Goal: Task Accomplishment & Management: Complete application form

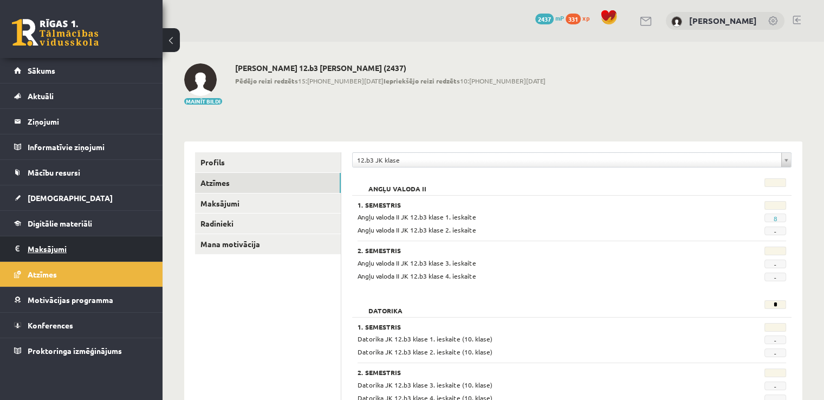
click at [61, 247] on legend "Maksājumi 0" at bounding box center [88, 248] width 121 height 25
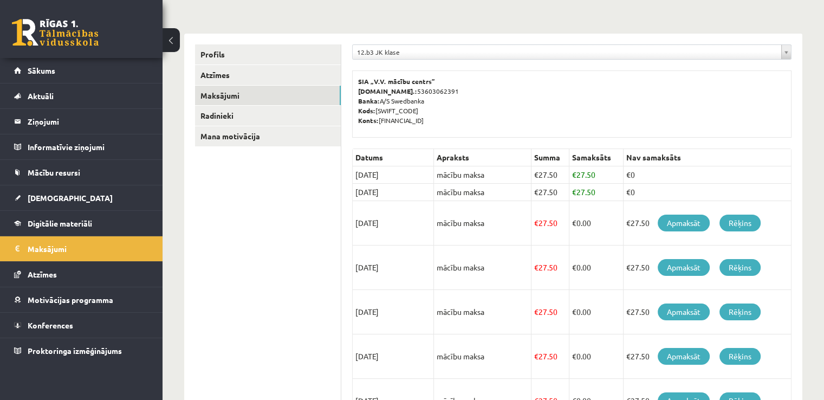
scroll to position [108, 0]
click at [676, 224] on link "Apmaksāt" at bounding box center [683, 222] width 52 height 17
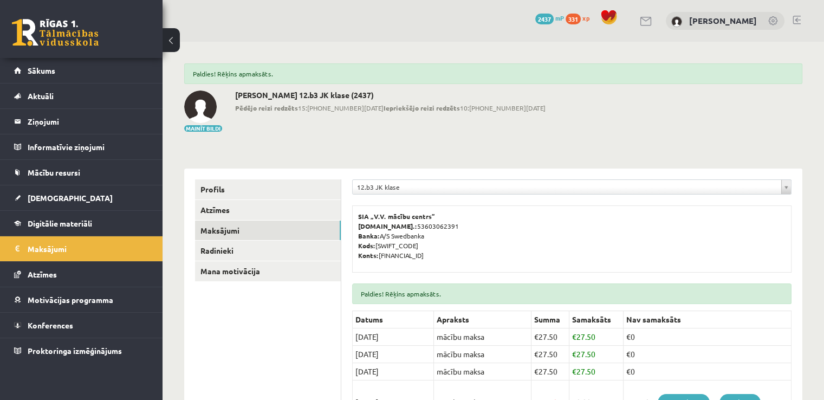
click at [824, 159] on html "eSkola - R1TV.lv 0 Dāvanas 2437 mP 331 xp Raivo Rutks Sākums Aktuāli Kā mācītie…" at bounding box center [412, 200] width 824 height 400
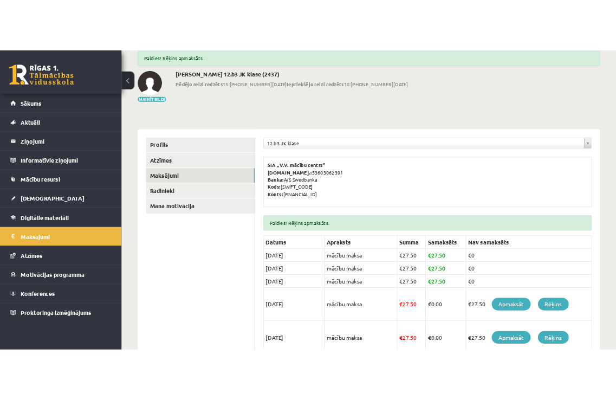
scroll to position [62, 0]
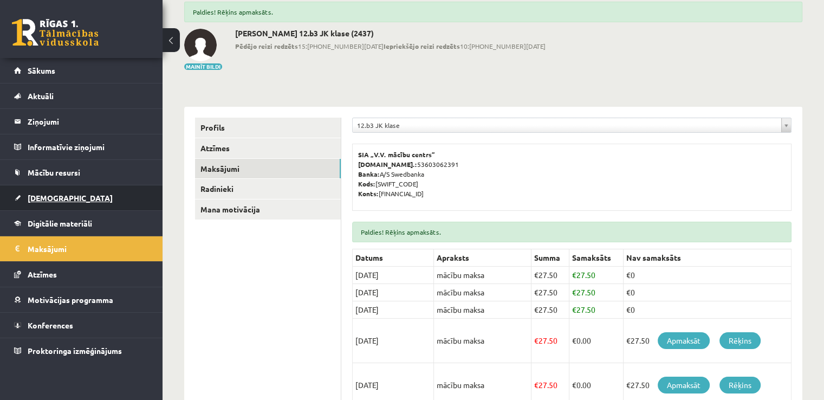
click at [113, 198] on link "[DEMOGRAPHIC_DATA]" at bounding box center [81, 197] width 135 height 25
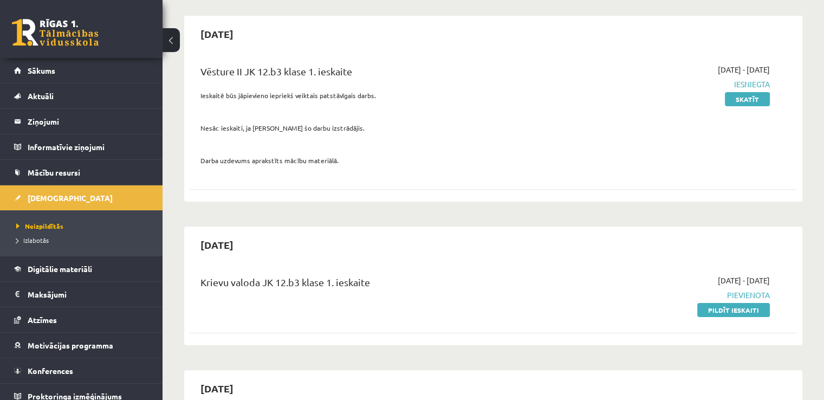
scroll to position [170, 0]
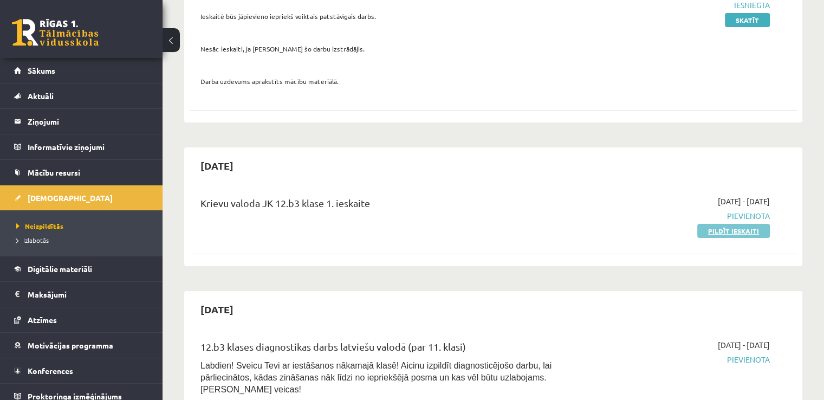
click at [729, 233] on link "Pildīt ieskaiti" at bounding box center [733, 231] width 73 height 14
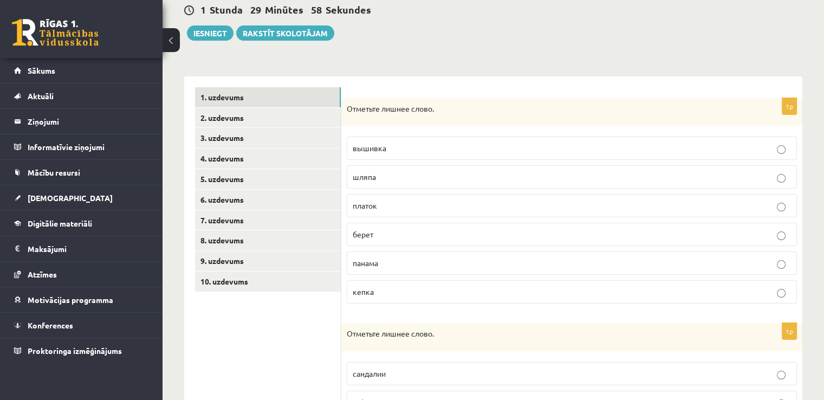
scroll to position [108, 0]
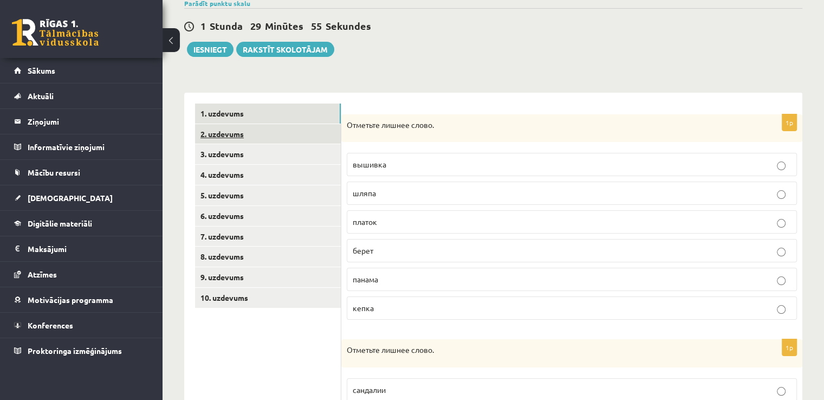
click at [223, 133] on link "2. uzdevums" at bounding box center [268, 134] width 146 height 20
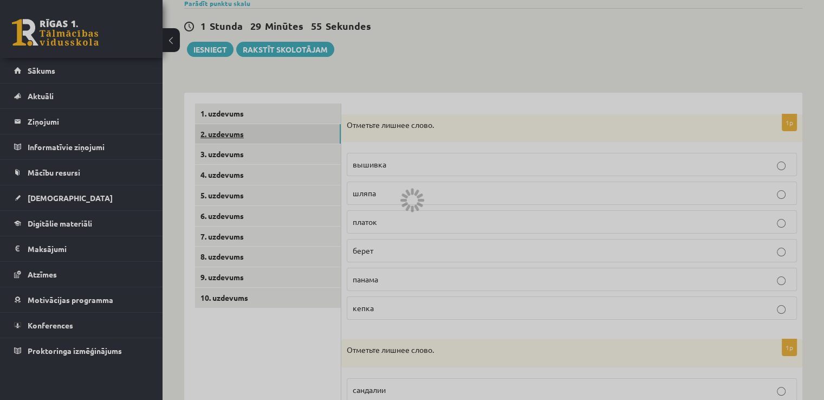
scroll to position [86, 0]
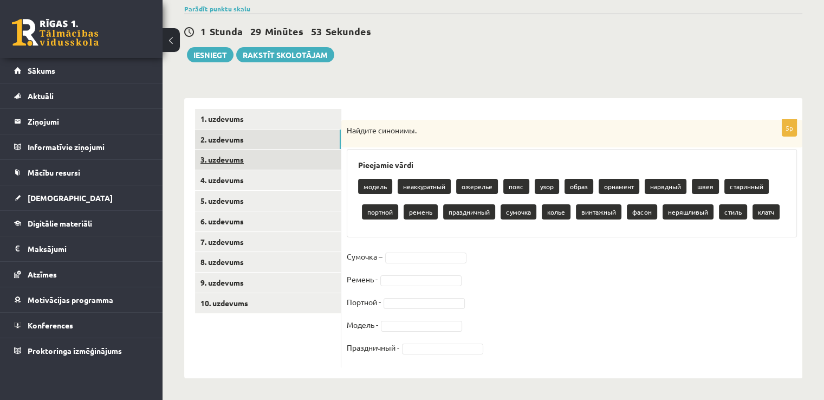
click at [221, 162] on link "3. uzdevums" at bounding box center [268, 159] width 146 height 20
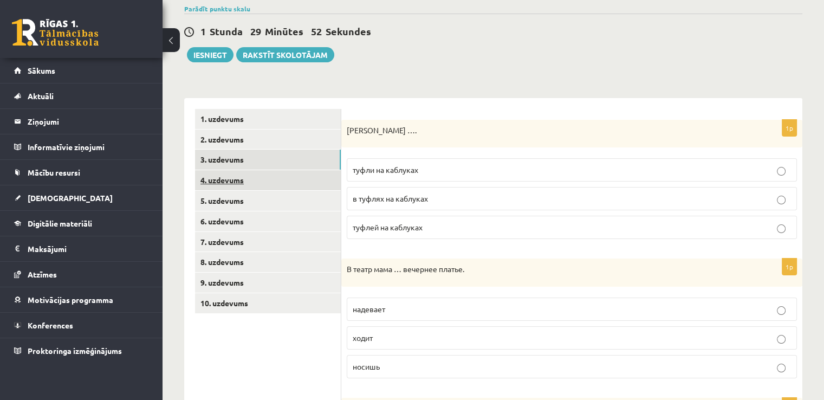
click at [234, 190] on link "4. uzdevums" at bounding box center [268, 180] width 146 height 20
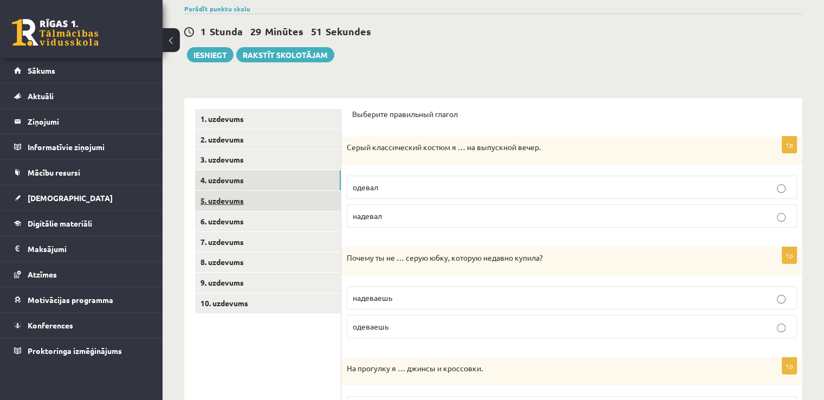
click at [233, 200] on link "5. uzdevums" at bounding box center [268, 201] width 146 height 20
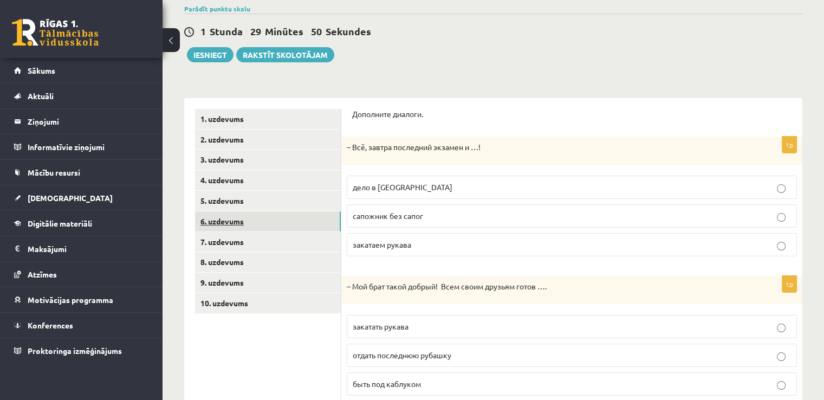
click at [237, 224] on link "6. uzdevums" at bounding box center [268, 221] width 146 height 20
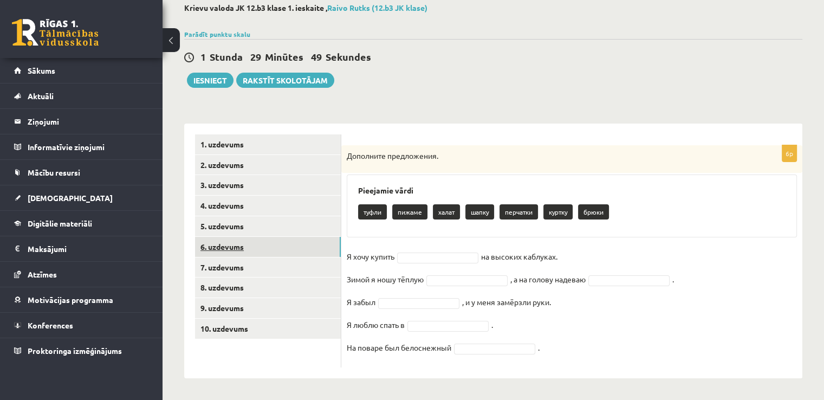
click at [237, 252] on link "6. uzdevums" at bounding box center [268, 247] width 146 height 20
click at [244, 273] on link "7. uzdevums" at bounding box center [268, 267] width 146 height 20
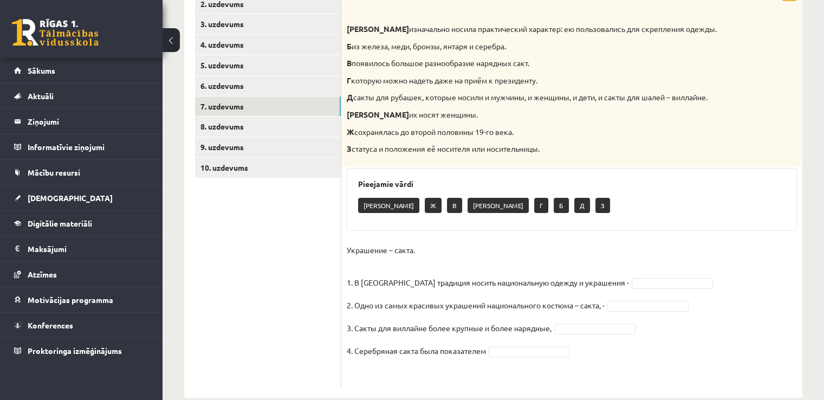
scroll to position [240, 0]
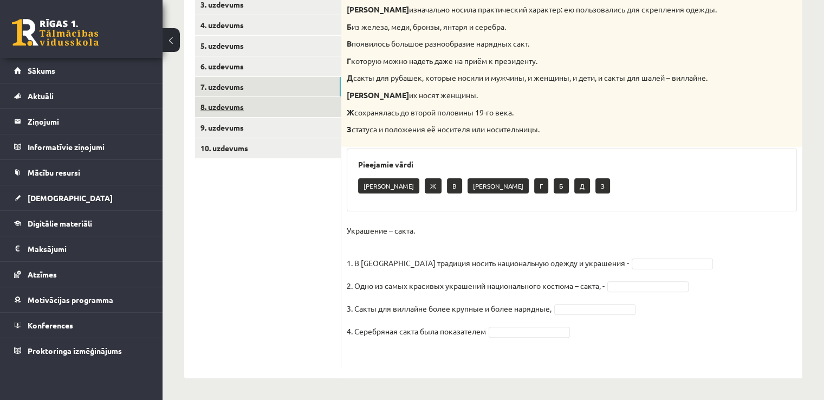
click at [217, 114] on link "8. uzdevums" at bounding box center [268, 107] width 146 height 20
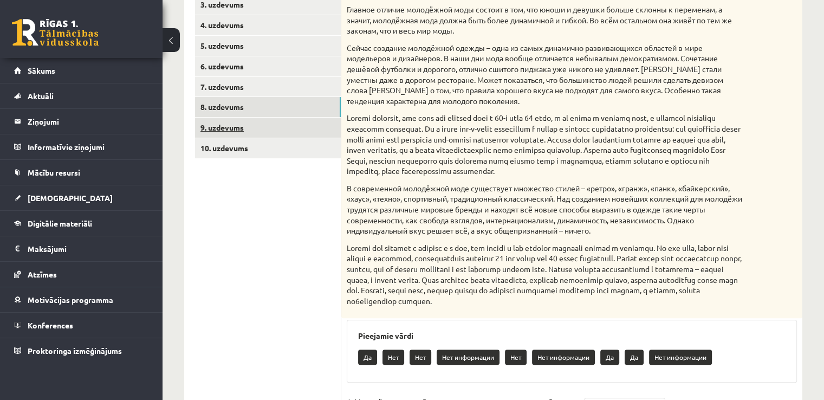
click at [223, 136] on link "9. uzdevums" at bounding box center [268, 128] width 146 height 20
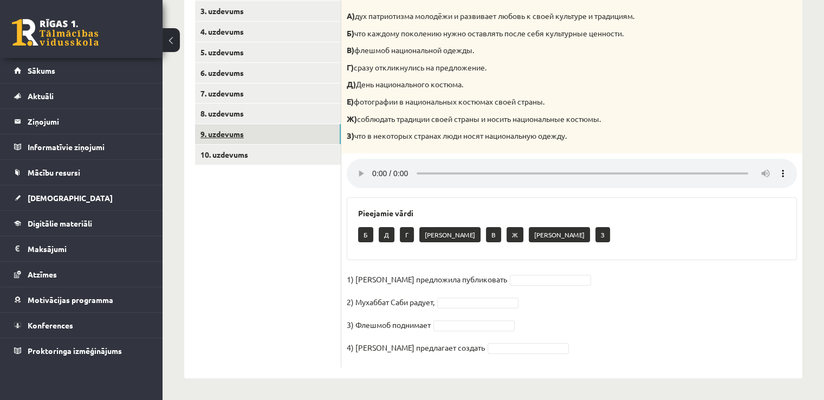
scroll to position [234, 0]
click at [324, 258] on ul "1. uzdevums 2. uzdevums 3. uzdevums 4. uzdevums 5. uzdevums 6. uzdevums 7. uzde…" at bounding box center [268, 163] width 146 height 407
click at [656, 209] on h3 "Pieejamie vārdi" at bounding box center [571, 212] width 427 height 9
click at [700, 211] on h3 "Pieejamie vārdi" at bounding box center [571, 212] width 427 height 9
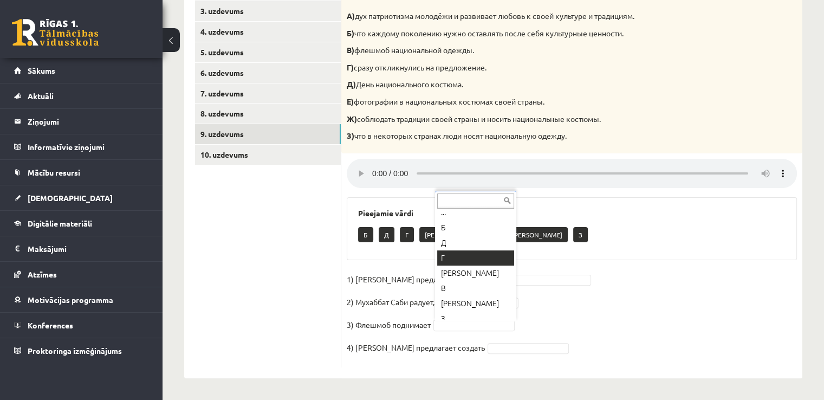
scroll to position [0, 0]
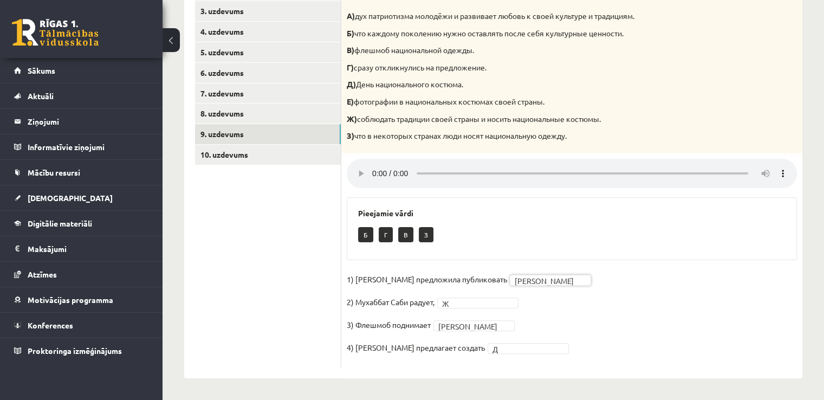
click at [524, 249] on div "Pieejamie vārdi Б Г В З" at bounding box center [572, 228] width 450 height 63
click at [566, 346] on fieldset "1) Девушка предложила публиковать Е * 2) Мухаббат Саби радует, Ж * 3) Флешмоб п…" at bounding box center [572, 316] width 450 height 91
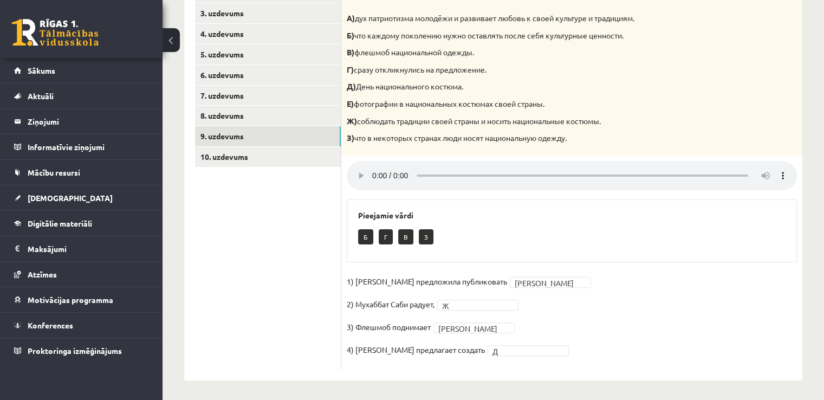
scroll to position [234, 0]
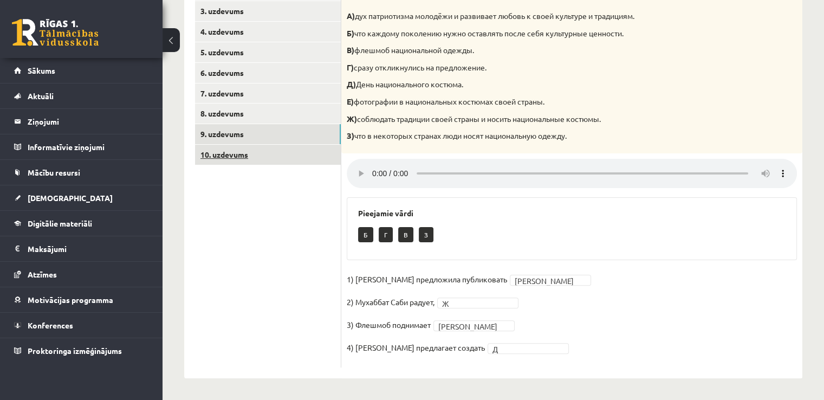
click at [216, 148] on link "10. uzdevums" at bounding box center [268, 155] width 146 height 20
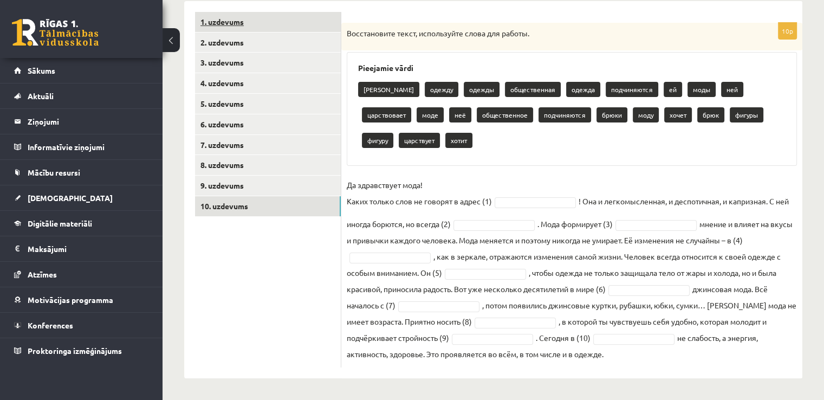
click at [219, 31] on link "1. uzdevums" at bounding box center [268, 22] width 146 height 20
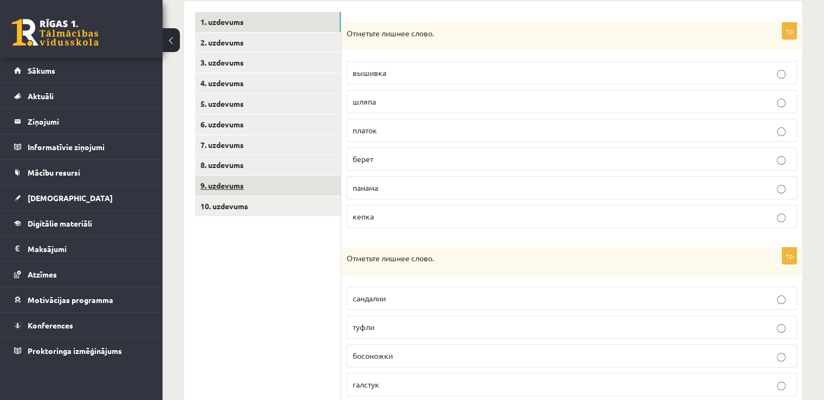
click at [265, 181] on link "9. uzdevums" at bounding box center [268, 185] width 146 height 20
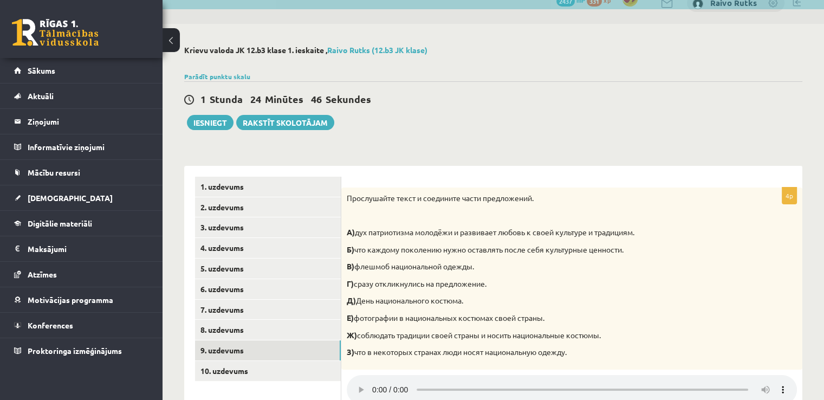
scroll to position [17, 0]
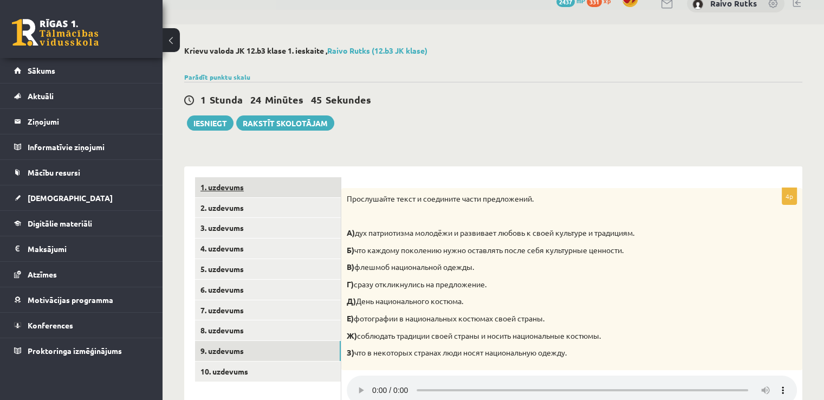
click at [282, 192] on link "1. uzdevums" at bounding box center [268, 187] width 146 height 20
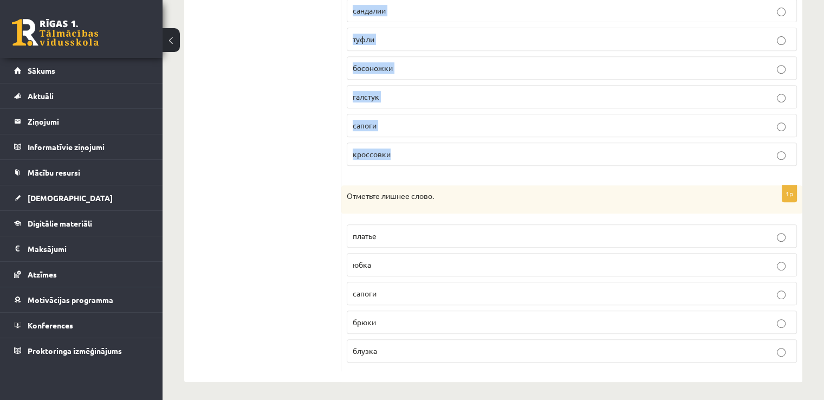
scroll to position [470, 0]
drag, startPoint x: 347, startPoint y: 145, endPoint x: 414, endPoint y: 377, distance: 242.0
click at [414, 377] on div "1p Отметьте лишнее слово. вышивка шляпа платок берет панама кепка 1p Отметьте л…" at bounding box center [571, 48] width 461 height 668
copy form "Отметьте лишнее слово. вышивка шляпа платок берет панама кепка 1p Отметьте лишн…"
click at [266, 255] on ul "1. uzdevums 2. uzdevums 3. uzdevums 4. uzdevums 5. uzdevums 6. uzdevums 7. uzde…" at bounding box center [268, 47] width 146 height 647
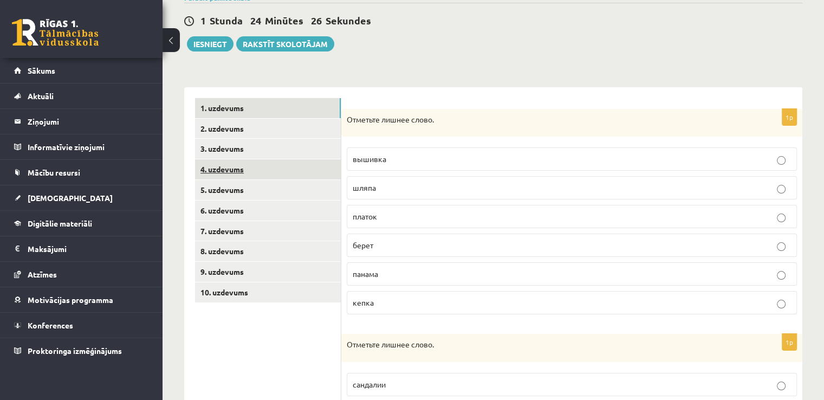
scroll to position [91, 0]
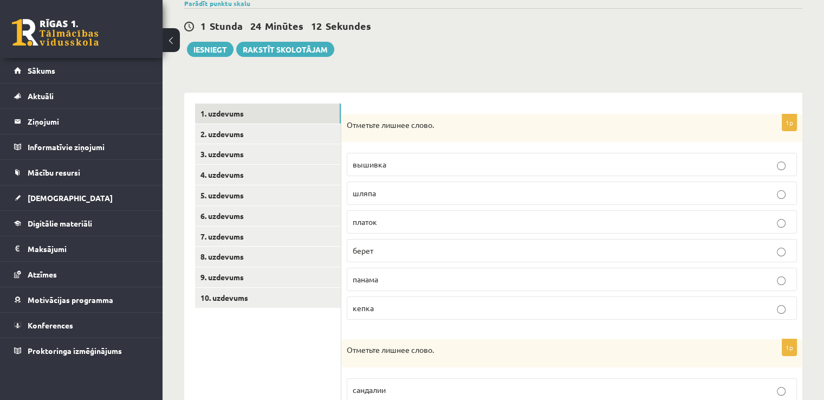
click at [403, 165] on p "вышивка" at bounding box center [572, 164] width 438 height 11
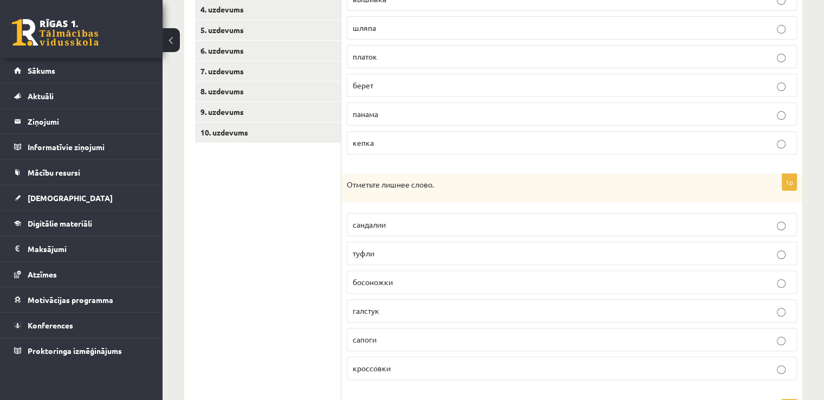
scroll to position [308, 0]
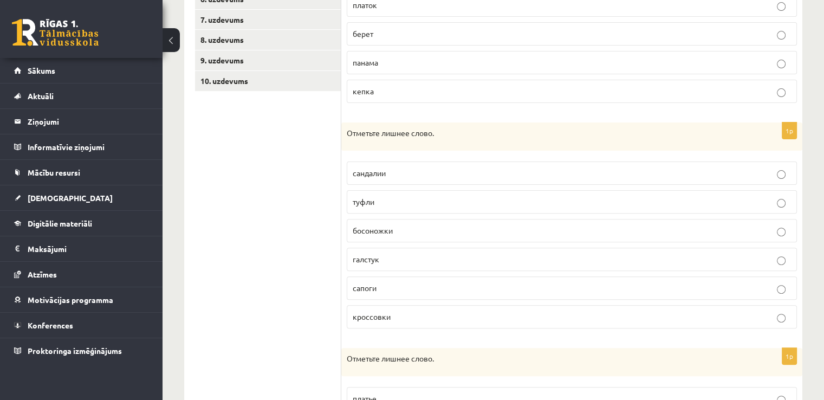
click at [387, 255] on p "галстук" at bounding box center [572, 258] width 438 height 11
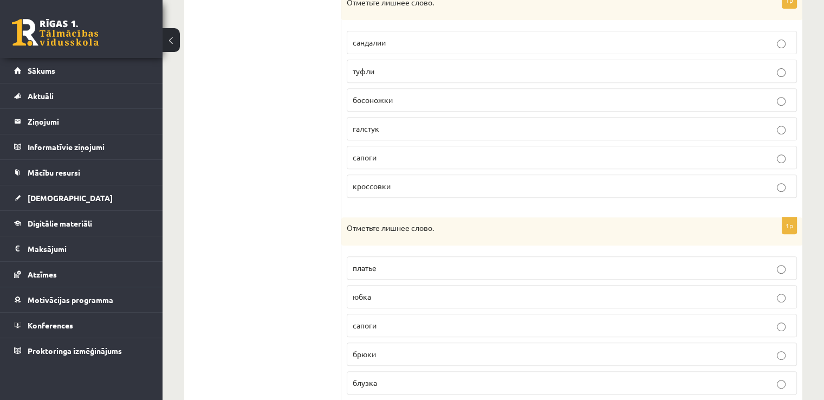
scroll to position [470, 0]
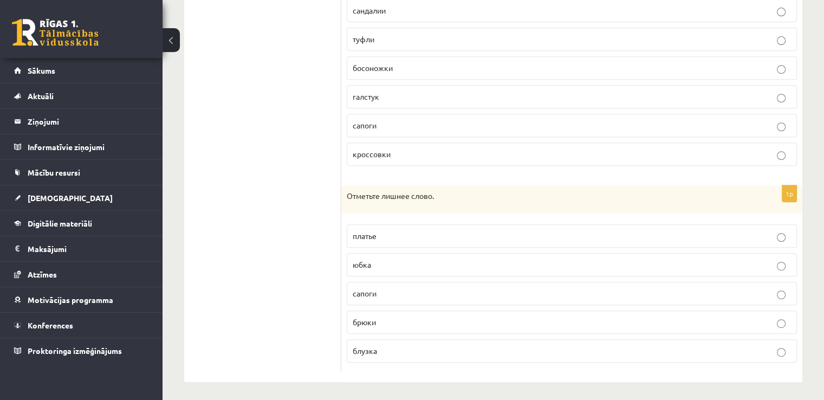
click at [388, 290] on p "сапоги" at bounding box center [572, 293] width 438 height 11
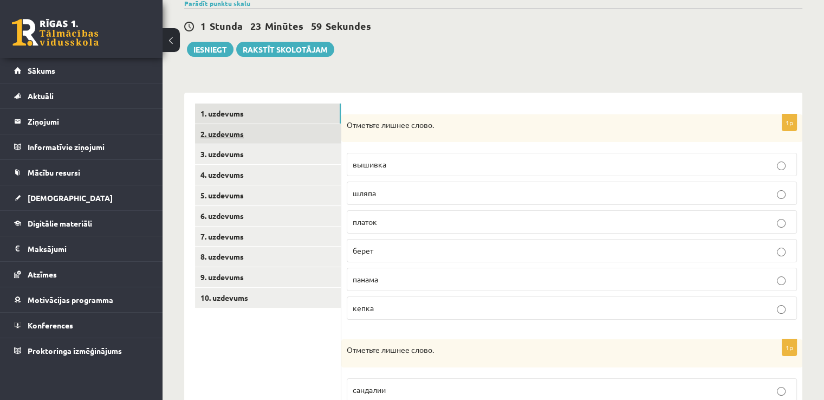
click at [301, 135] on link "2. uzdevums" at bounding box center [268, 134] width 146 height 20
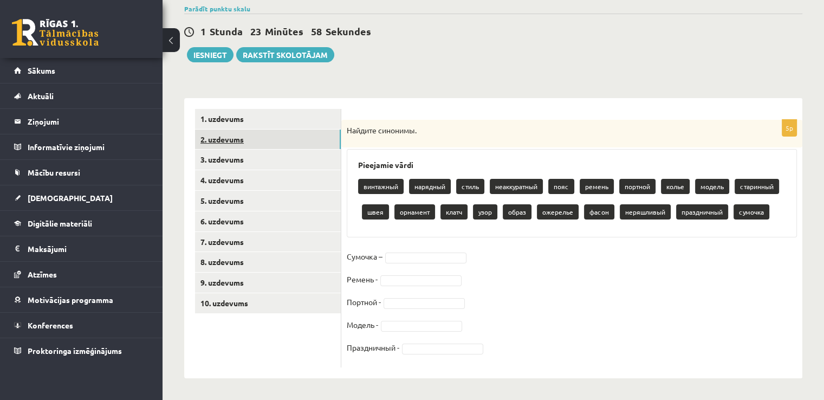
scroll to position [86, 0]
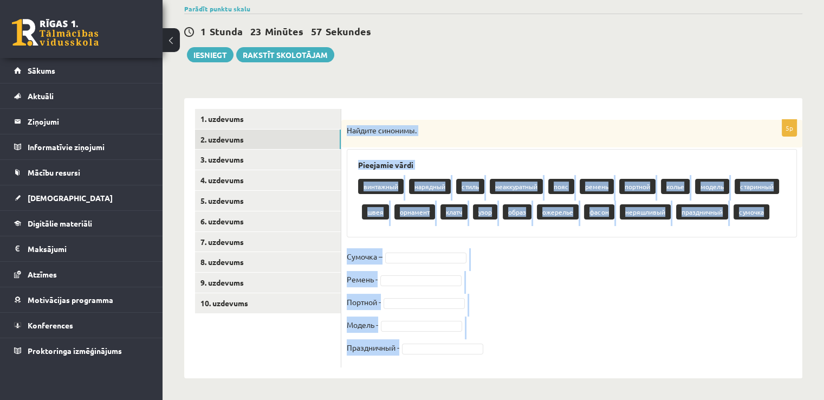
drag, startPoint x: 344, startPoint y: 129, endPoint x: 435, endPoint y: 357, distance: 245.0
click at [435, 357] on div "5p Найдите синонимы. Pieejamie vārdi винтажный нарядный стиль неаккуратный пояс…" at bounding box center [571, 243] width 461 height 247
copy div "Найдите синонимы. Pieejamie vārdi винтажный нарядный стиль неаккуратный пояс ре…"
click at [441, 104] on div "5p Найдите синонимы. Pieejamie vārdi винтажный нарядный стиль неаккуратный пояс…" at bounding box center [571, 238] width 461 height 280
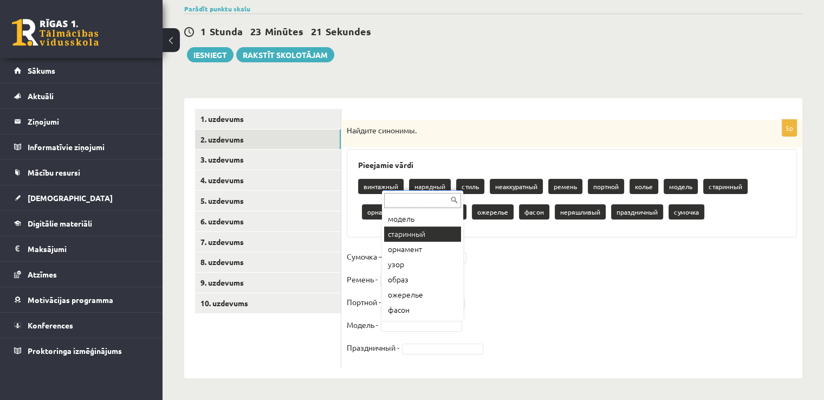
scroll to position [121, 0]
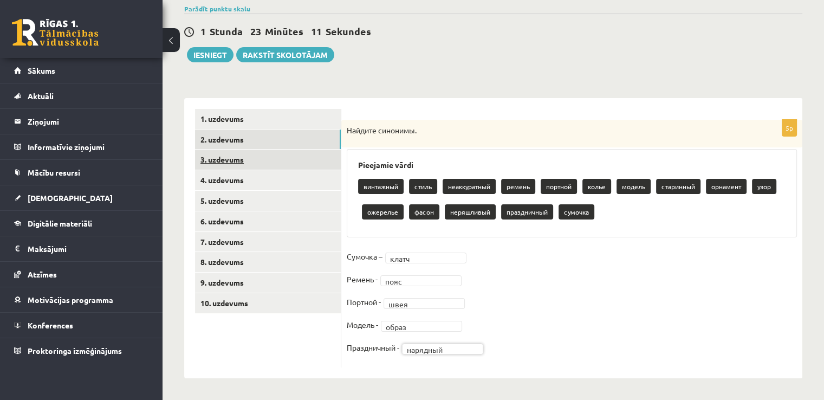
click at [244, 157] on link "3. uzdevums" at bounding box center [268, 159] width 146 height 20
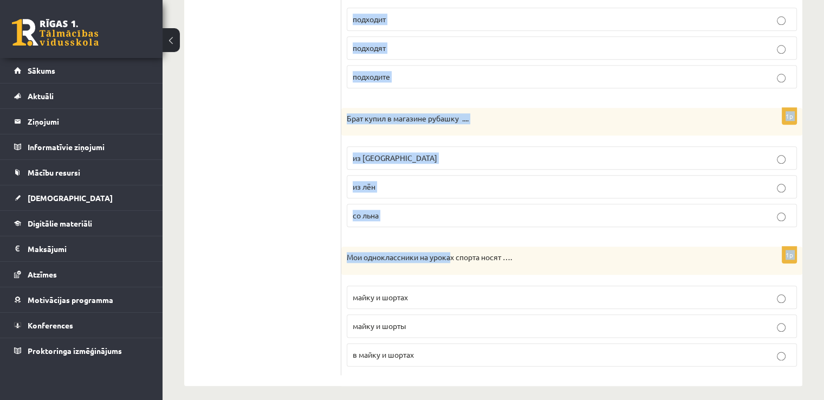
scroll to position [1210, 0]
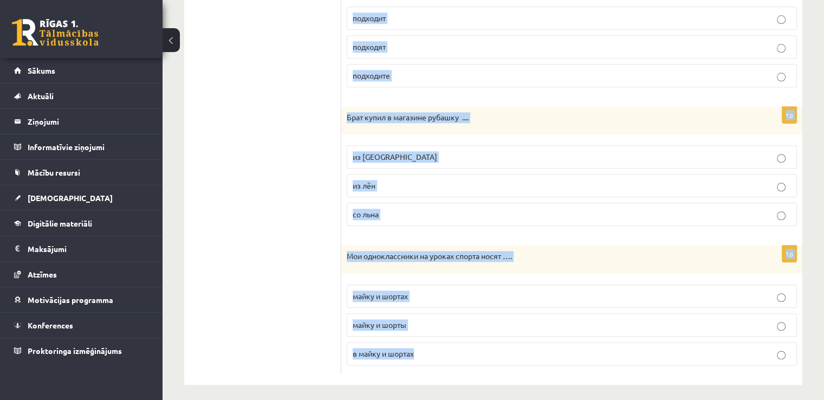
drag, startPoint x: 347, startPoint y: 126, endPoint x: 460, endPoint y: 360, distance: 260.4
copy form "Анна купила …. туфли на каблуках в туфлях на каблуках туфлей на каблуках 1p В т…"
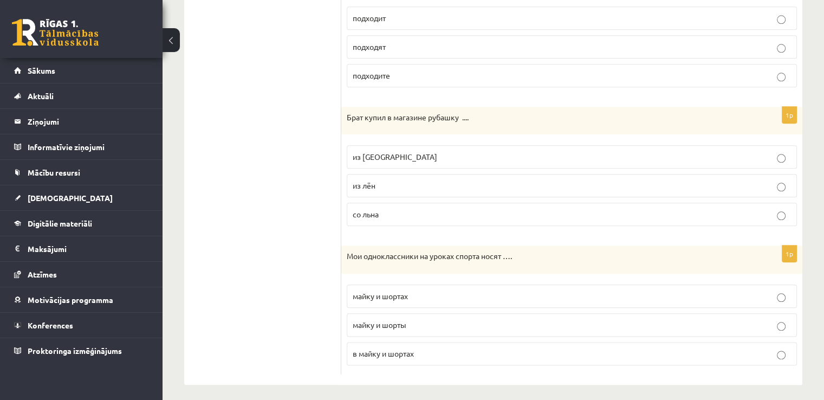
drag, startPoint x: 312, startPoint y: 331, endPoint x: 302, endPoint y: 214, distance: 117.4
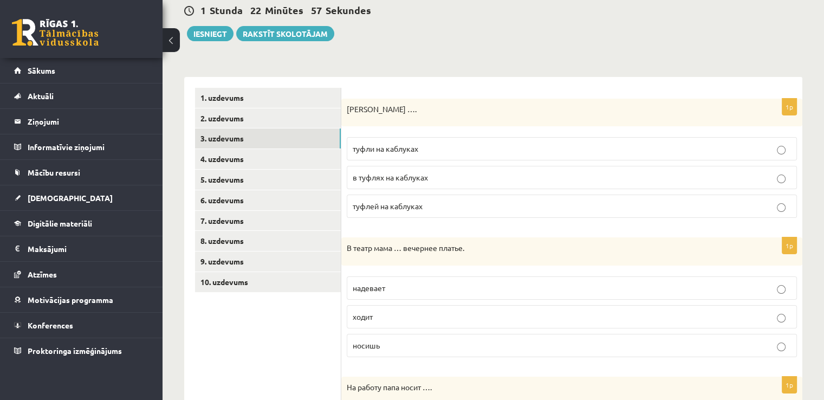
scroll to position [108, 0]
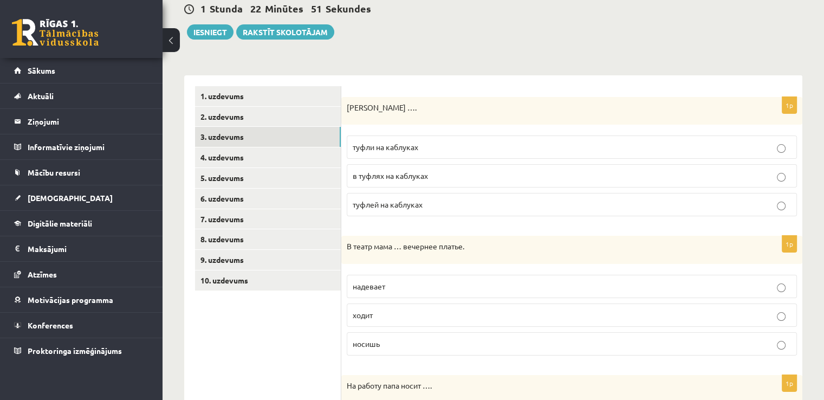
click at [409, 145] on span "туфли на каблуках" at bounding box center [386, 147] width 66 height 10
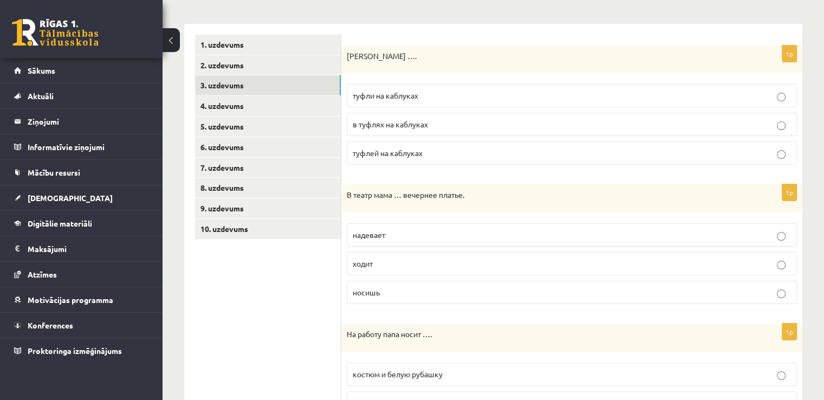
scroll to position [162, 0]
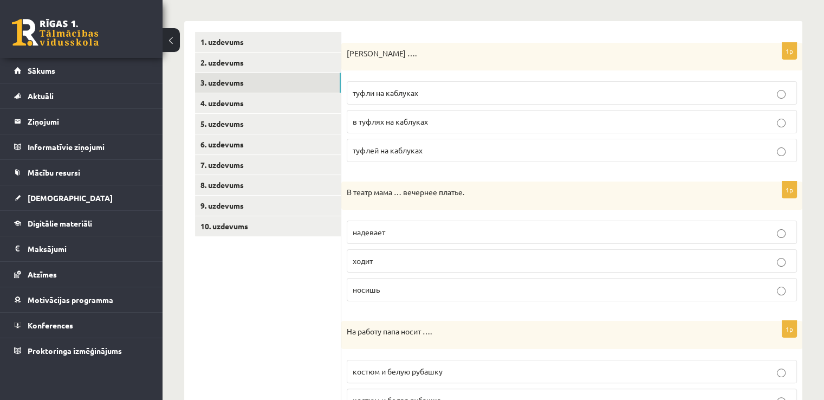
click at [401, 231] on p "надевает" at bounding box center [572, 231] width 438 height 11
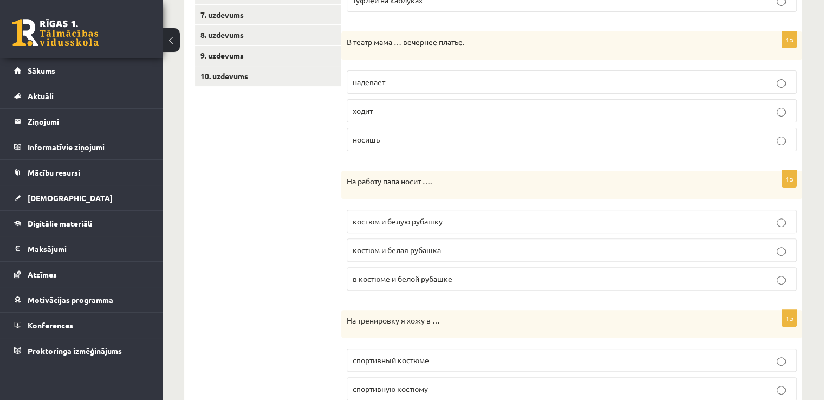
scroll to position [325, 0]
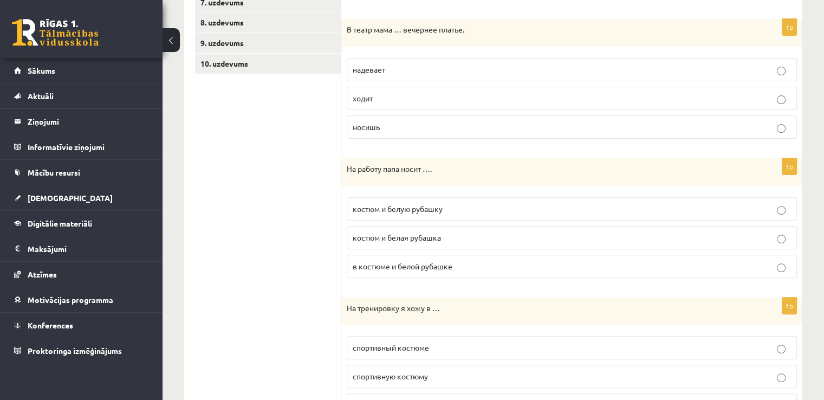
click at [452, 211] on p "костюм и белую рубашку" at bounding box center [572, 208] width 438 height 11
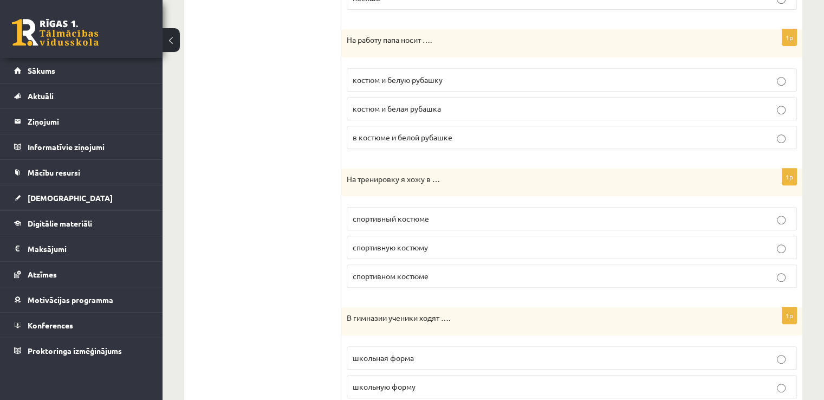
scroll to position [487, 0]
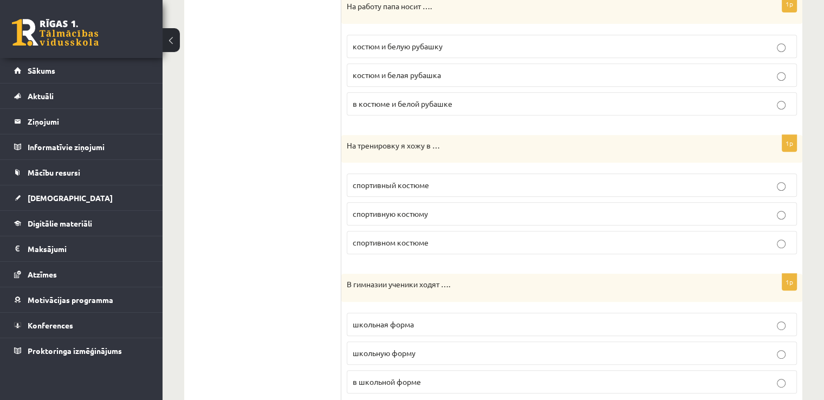
click at [399, 243] on span "спортивном костюме" at bounding box center [391, 242] width 76 height 10
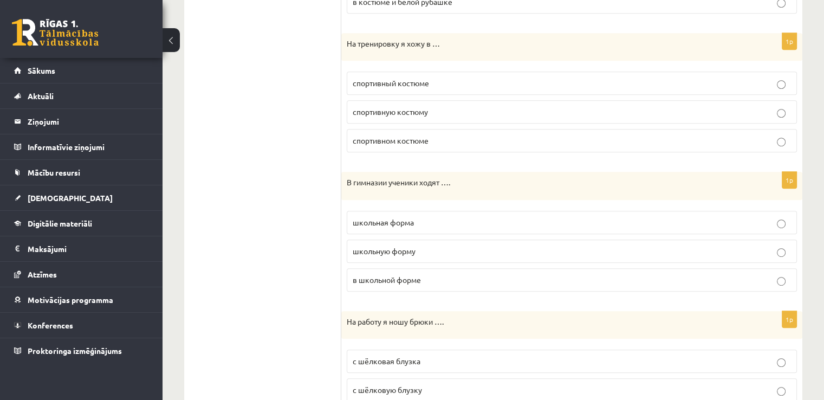
scroll to position [650, 0]
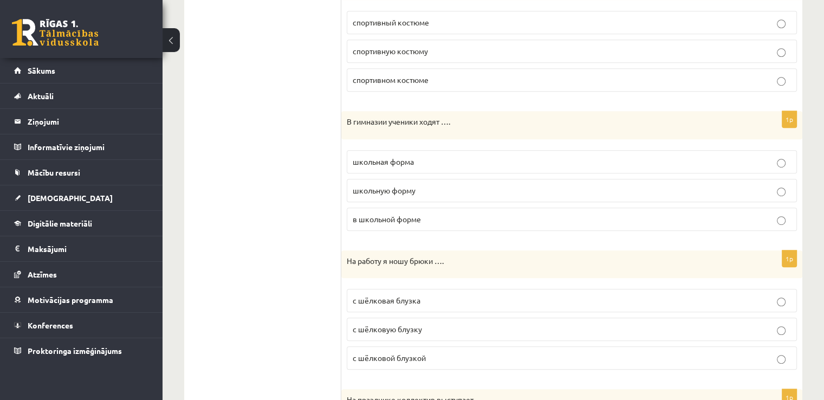
click at [438, 220] on p "в школьной форме" at bounding box center [572, 218] width 438 height 11
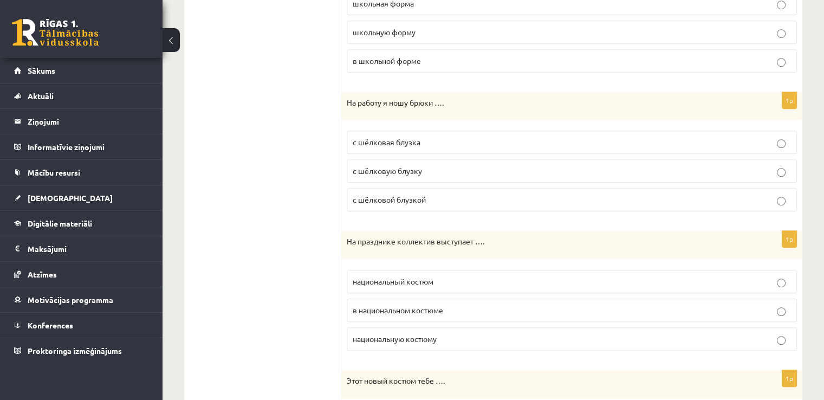
scroll to position [812, 0]
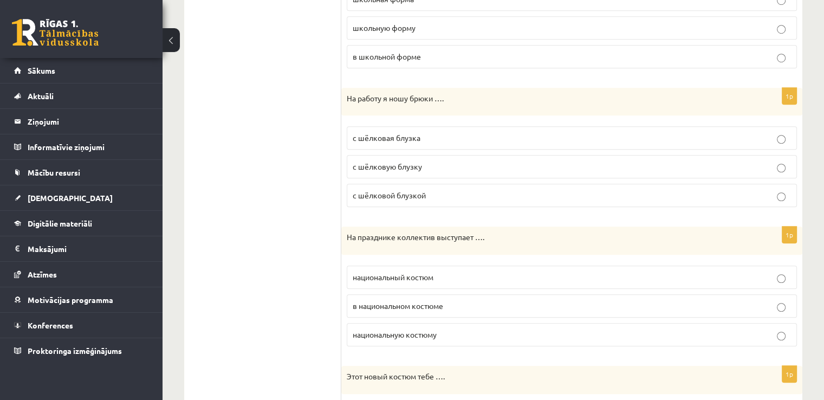
click at [422, 197] on p "с шёлковой блузкой" at bounding box center [572, 195] width 438 height 11
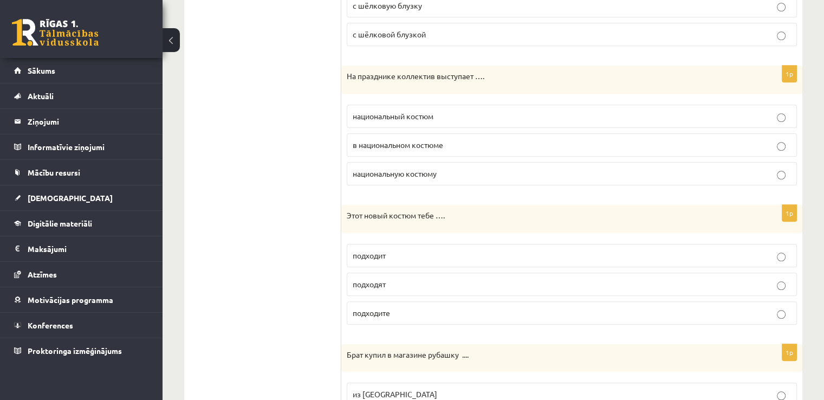
scroll to position [975, 0]
click at [391, 133] on label "в национальном костюме" at bounding box center [572, 143] width 450 height 23
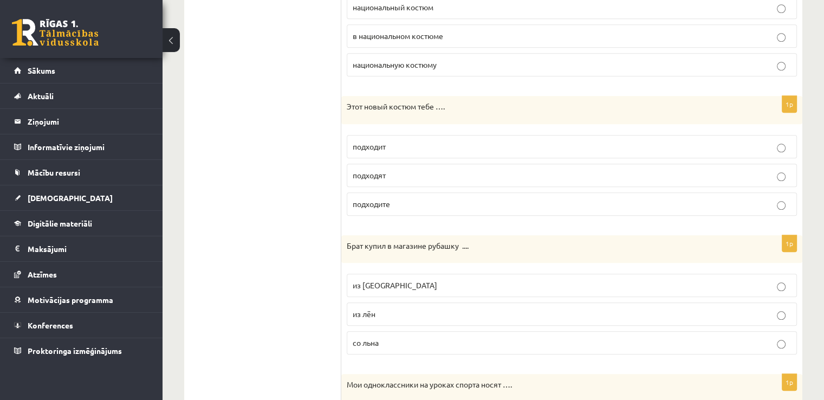
scroll to position [1083, 0]
click at [395, 140] on p "подходит" at bounding box center [572, 145] width 438 height 11
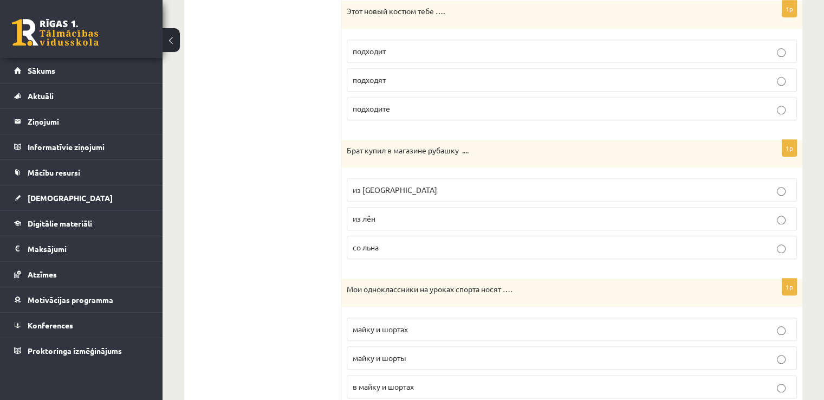
scroll to position [1191, 0]
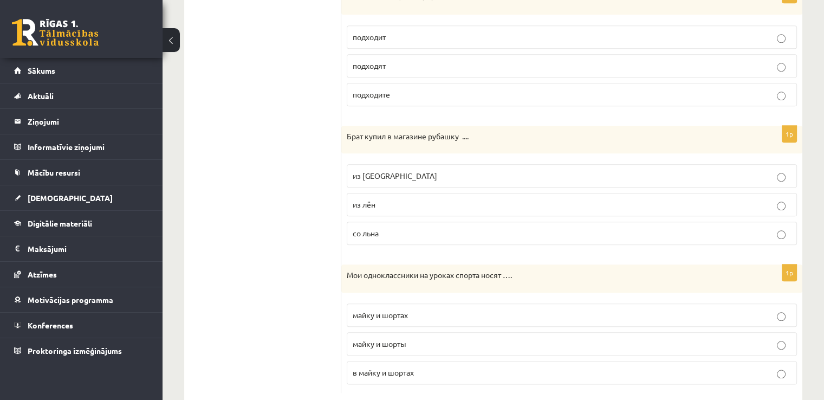
click at [402, 170] on p "из льна" at bounding box center [572, 175] width 438 height 11
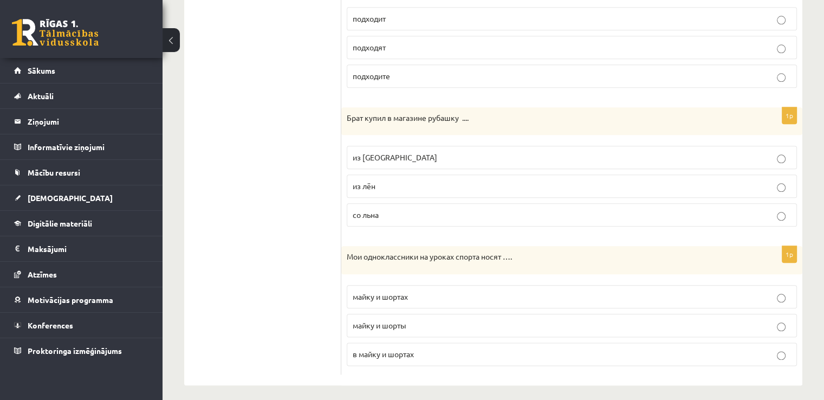
scroll to position [1210, 0]
click at [451, 319] on p "майку и шорты" at bounding box center [572, 324] width 438 height 11
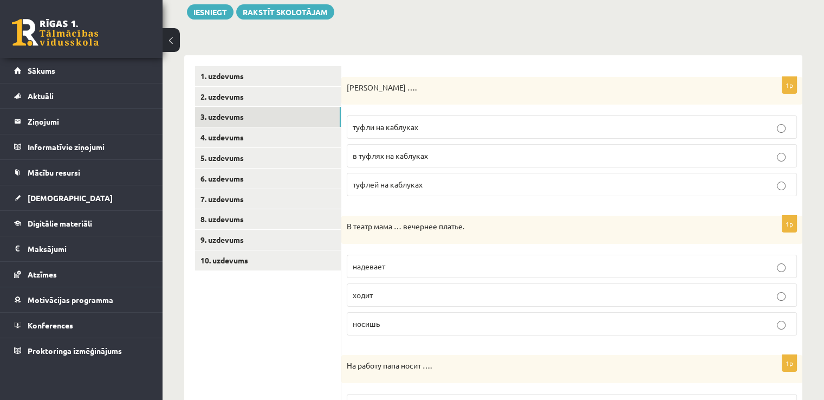
scroll to position [127, 0]
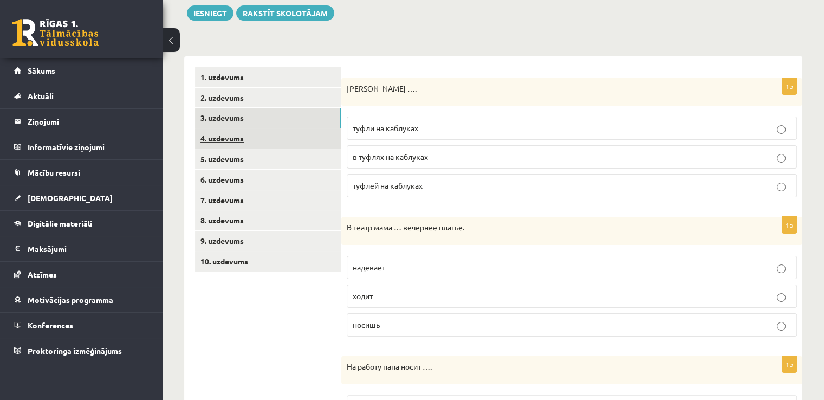
click at [239, 138] on link "4. uzdevums" at bounding box center [268, 138] width 146 height 20
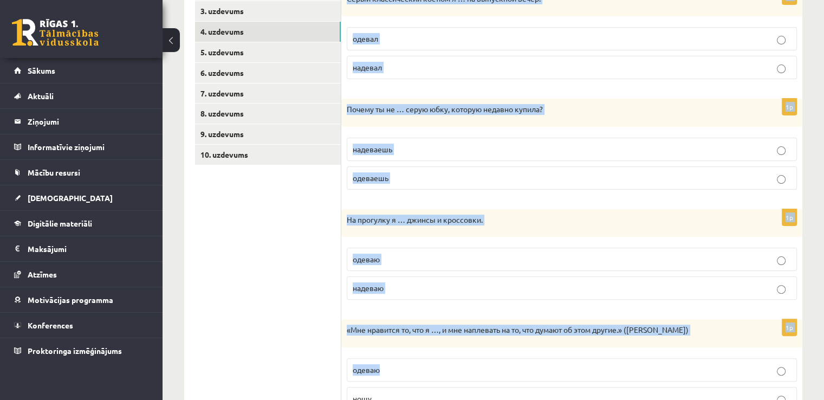
scroll to position [394, 0]
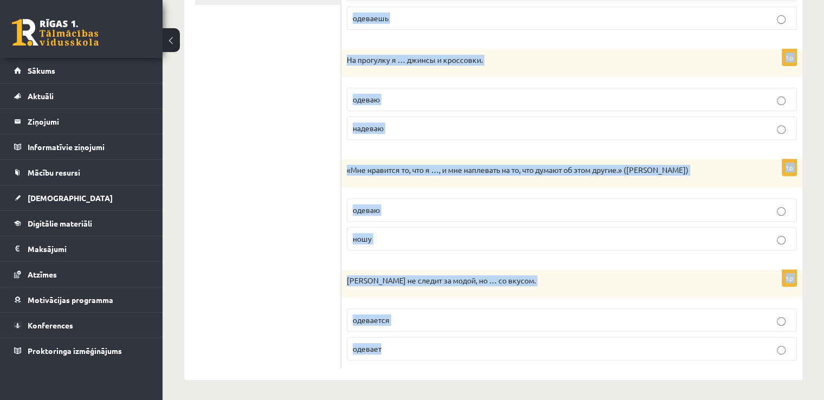
drag, startPoint x: 347, startPoint y: 72, endPoint x: 452, endPoint y: 349, distance: 296.7
click at [452, 349] on div "Выберите правильный глагол 1p Серый классический костюм я … на выпускной вечер.…" at bounding box center [571, 85] width 461 height 590
copy form "Выберите правильный глагол 1p Серый классический костюм я … на выпускной вечер.…"
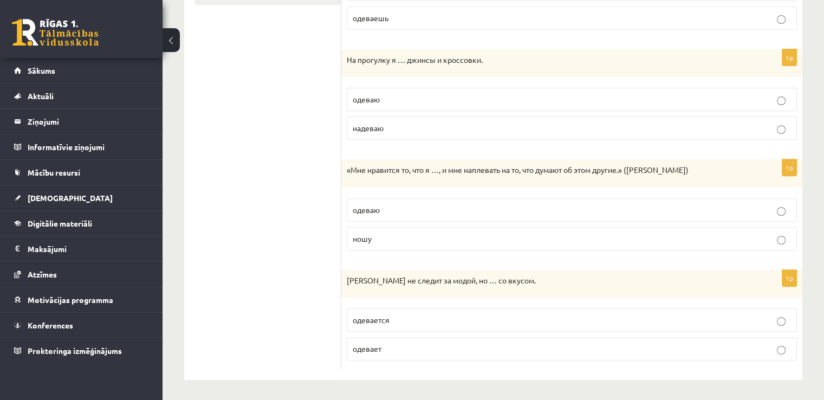
click at [243, 141] on ul "1. uzdevums 2. uzdevums 3. uzdevums 4. uzdevums 5. uzdevums 6. uzdevums 7. uzde…" at bounding box center [268, 85] width 146 height 569
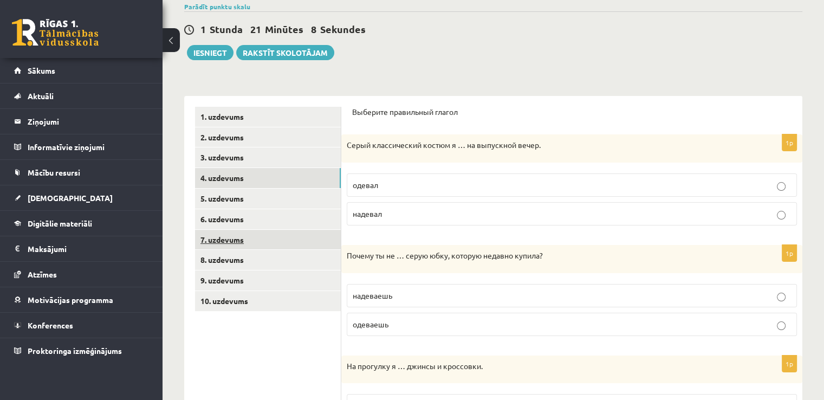
scroll to position [108, 0]
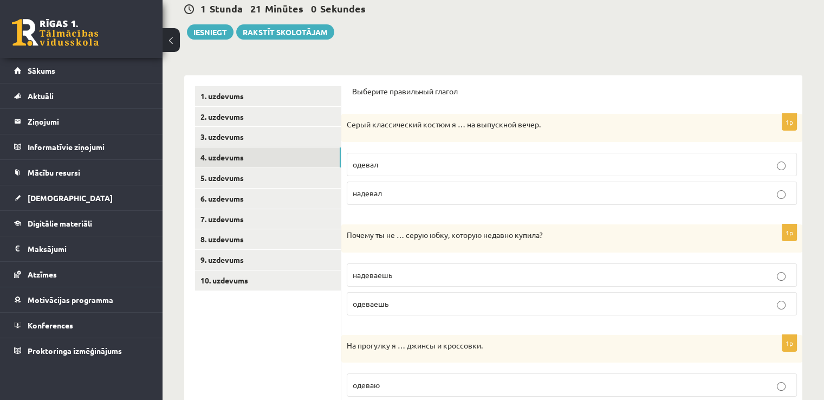
click at [399, 191] on p "надевал" at bounding box center [572, 192] width 438 height 11
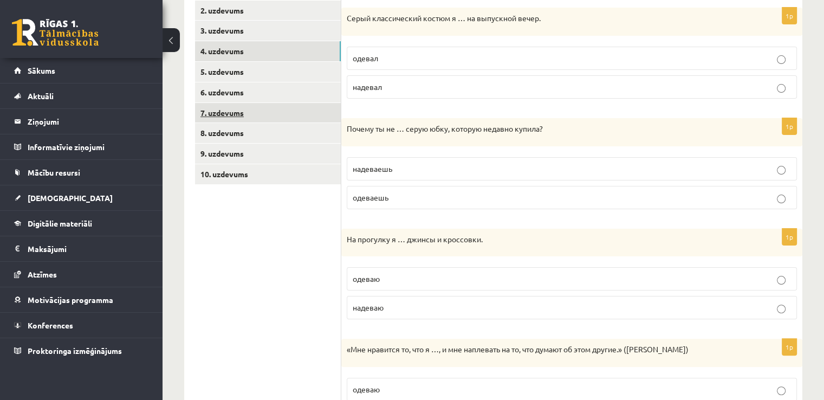
scroll to position [271, 0]
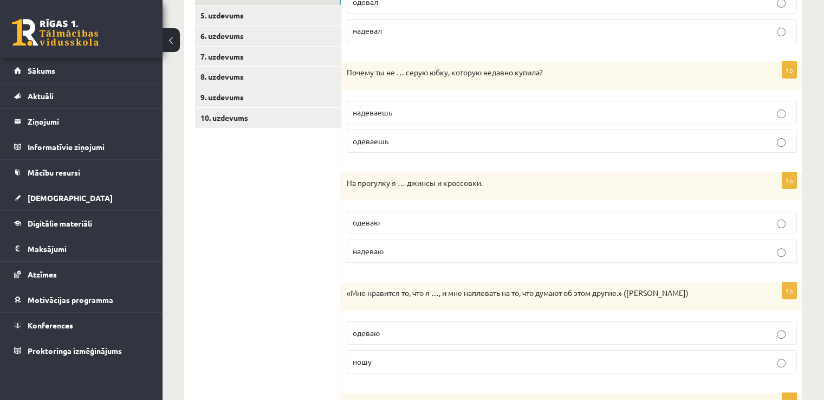
click at [364, 111] on span "надеваешь" at bounding box center [373, 112] width 40 height 10
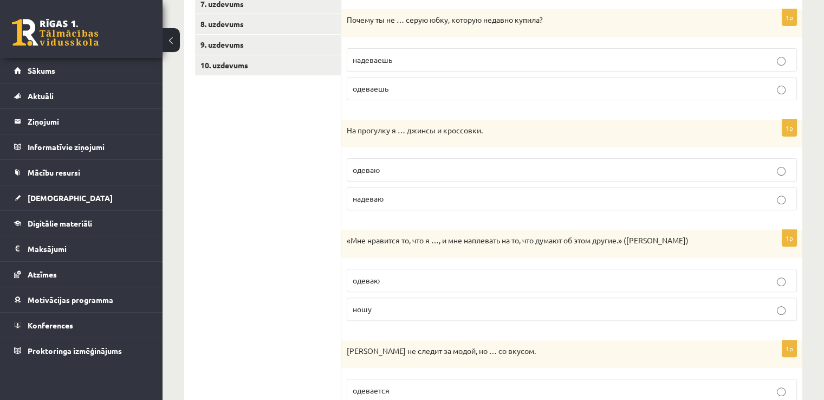
scroll to position [325, 0]
click at [401, 194] on p "надеваю" at bounding box center [572, 196] width 438 height 11
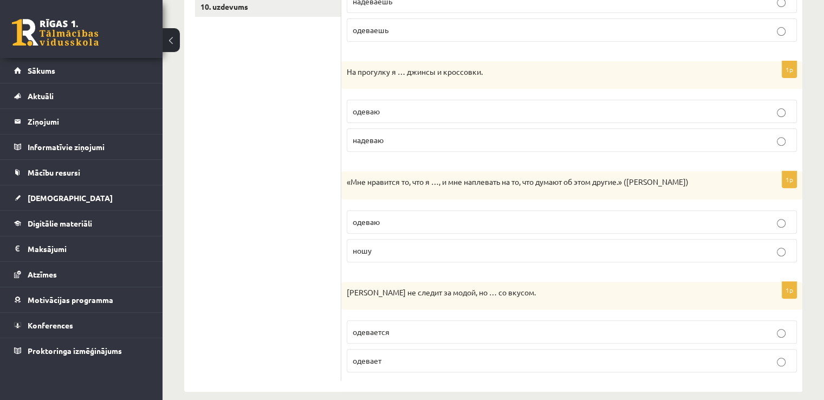
scroll to position [394, 0]
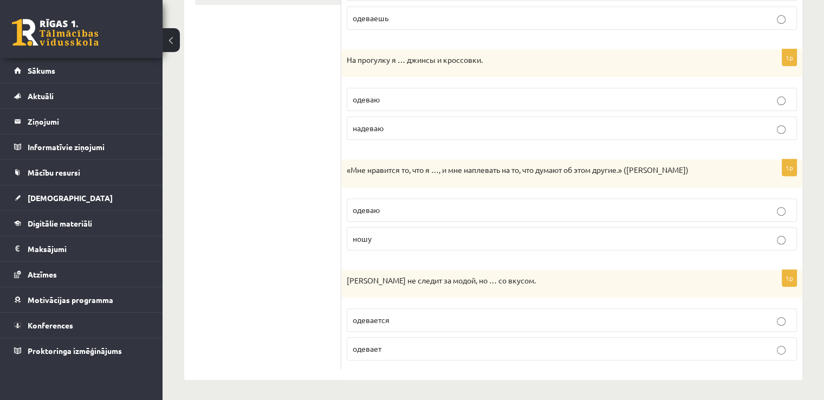
click at [384, 233] on p "ношу" at bounding box center [572, 238] width 438 height 11
click at [402, 321] on p "одевается" at bounding box center [572, 319] width 438 height 11
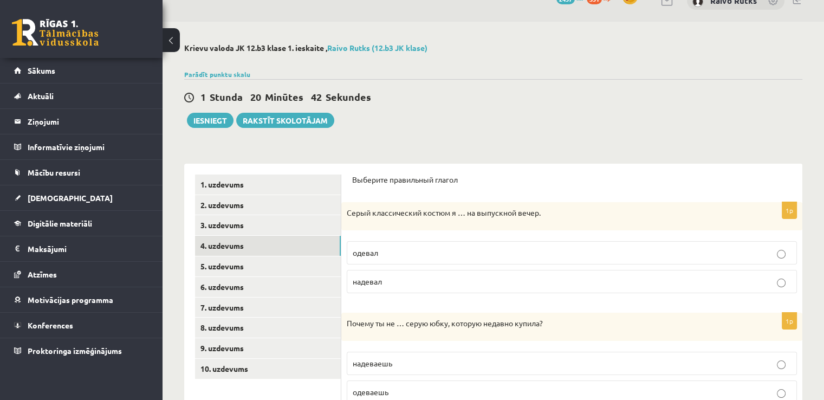
scroll to position [15, 0]
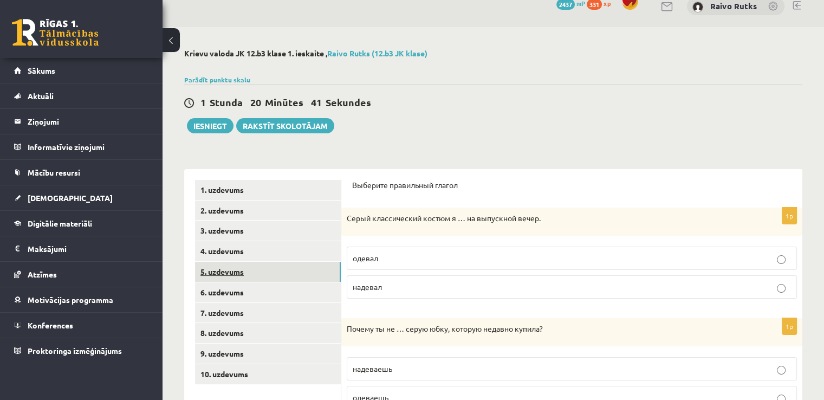
click at [243, 275] on link "5. uzdevums" at bounding box center [268, 272] width 146 height 20
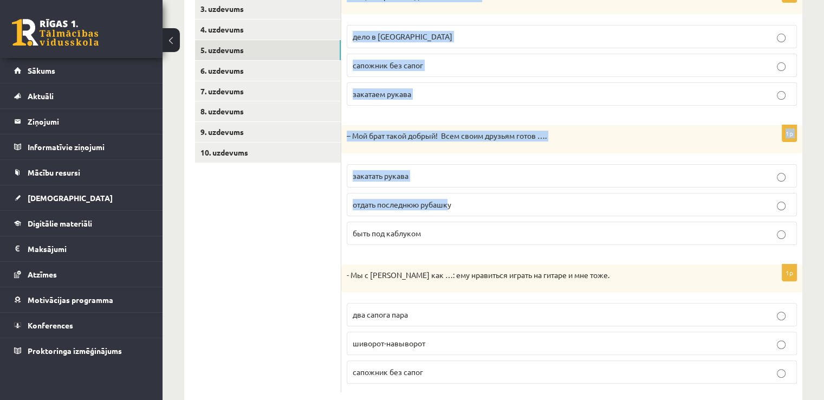
scroll to position [259, 0]
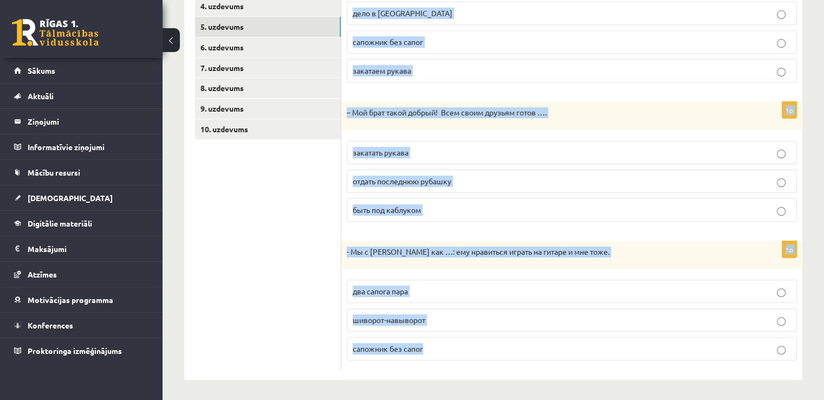
drag, startPoint x: 349, startPoint y: 22, endPoint x: 447, endPoint y: 367, distance: 358.3
click at [447, 367] on div "Дополните диалоги. 1p – Всё, завтра последний экзамен и …! дело в шляпе сапожни…" at bounding box center [571, 151] width 461 height 455
copy form "Дополните диалоги. 1p – Всё, завтра последний экзамен и …! дело в шляпе сапожни…"
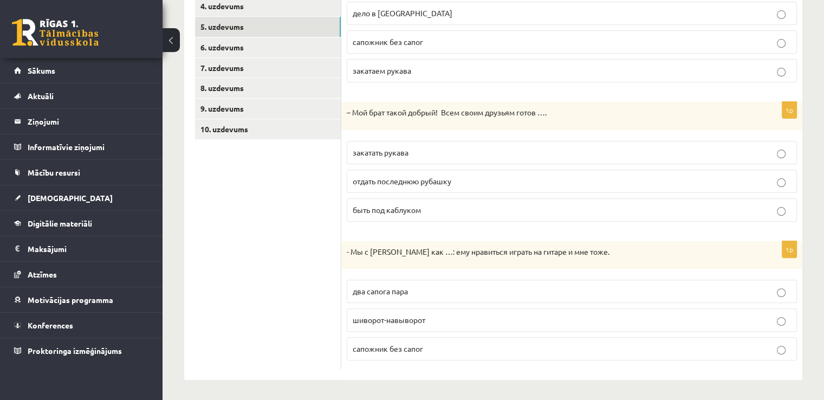
click at [232, 253] on ul "1. uzdevums 2. uzdevums 3. uzdevums 4. uzdevums 5. uzdevums 6. uzdevums 7. uzde…" at bounding box center [268, 152] width 146 height 434
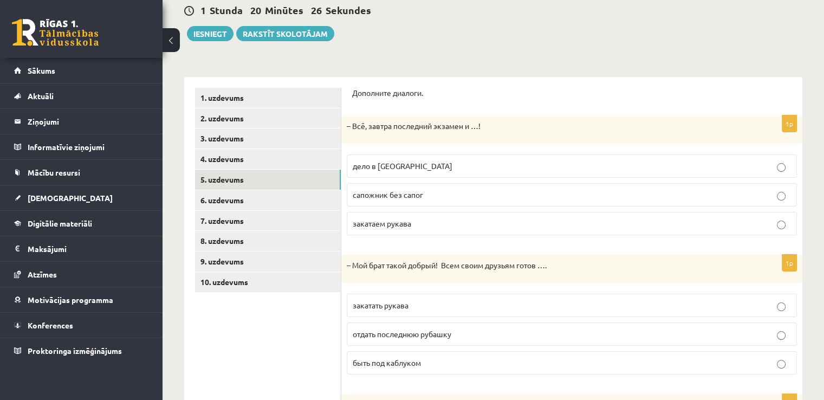
scroll to position [108, 0]
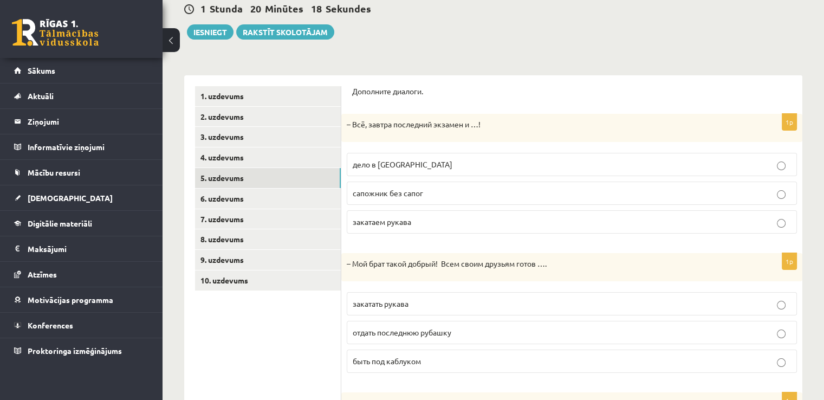
click at [390, 162] on span "дело в шляпе" at bounding box center [403, 164] width 100 height 10
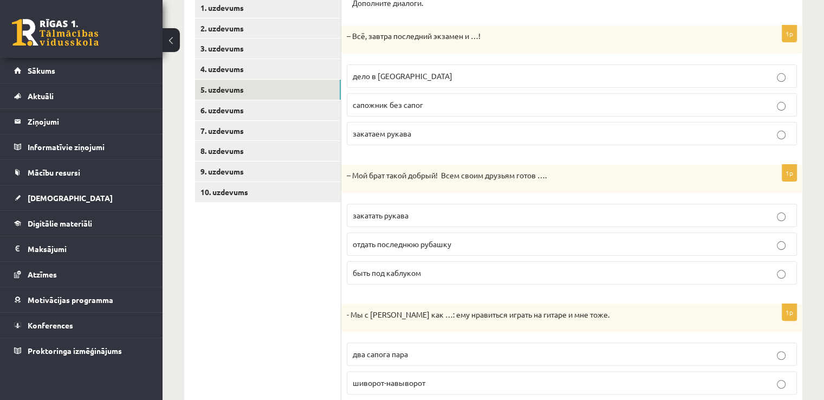
scroll to position [217, 0]
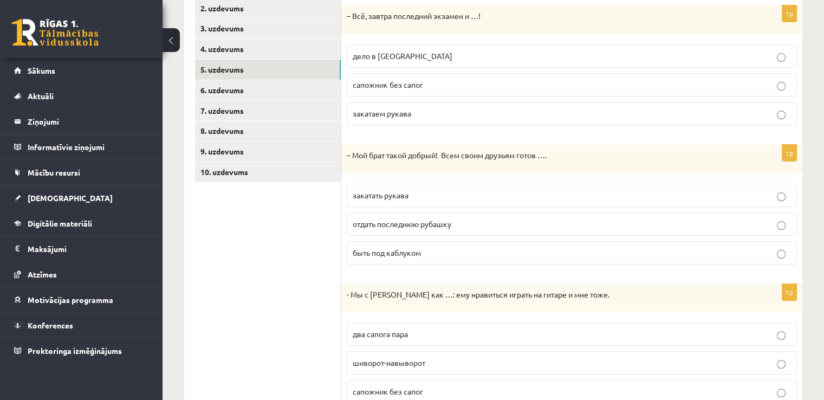
click at [407, 223] on span "отдать последнюю рубашку" at bounding box center [402, 224] width 99 height 10
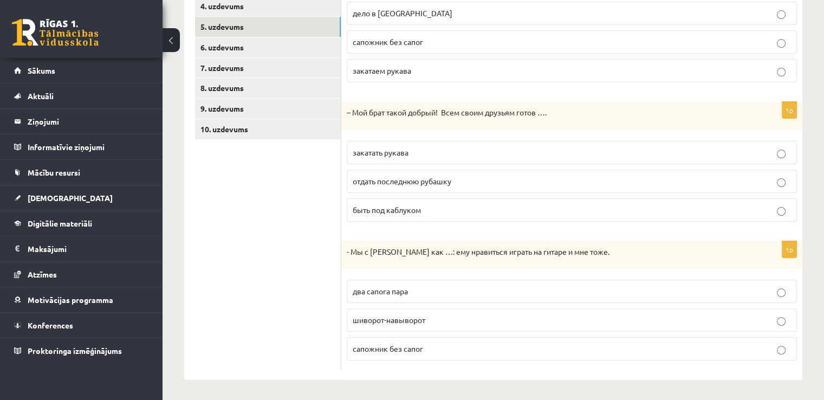
click at [422, 293] on p "два сапога пара" at bounding box center [572, 290] width 438 height 11
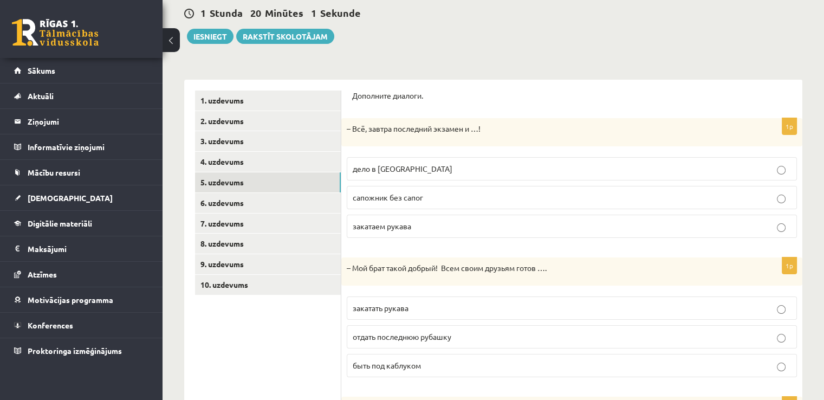
scroll to position [97, 0]
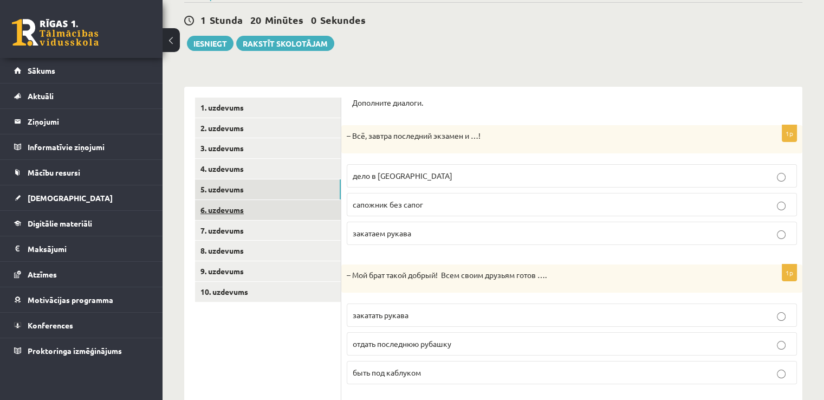
click at [276, 207] on link "6. uzdevums" at bounding box center [268, 210] width 146 height 20
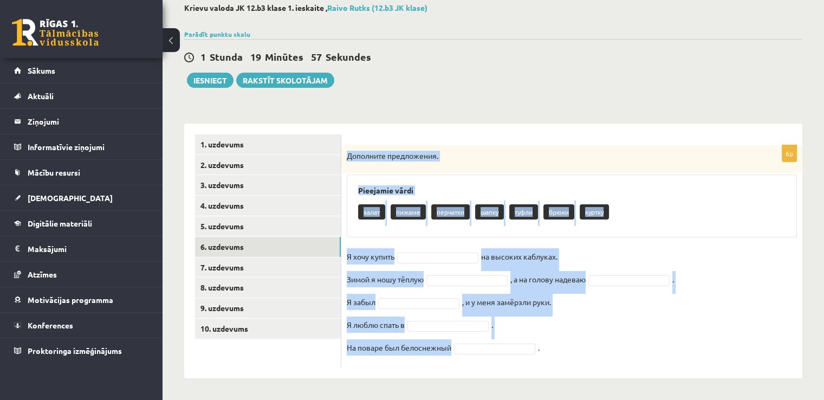
drag, startPoint x: 344, startPoint y: 157, endPoint x: 468, endPoint y: 352, distance: 231.5
click at [468, 352] on div "6p Дополните предложения. Pieejamie vārdi халат пижаме перчатки шапку туфли брю…" at bounding box center [571, 256] width 461 height 222
copy div "Дополните предложения. Pieejamie vārdi халат пижаме перчатки шапку туфли брюки …"
click at [511, 152] on p "Дополните предложения." at bounding box center [545, 156] width 396 height 11
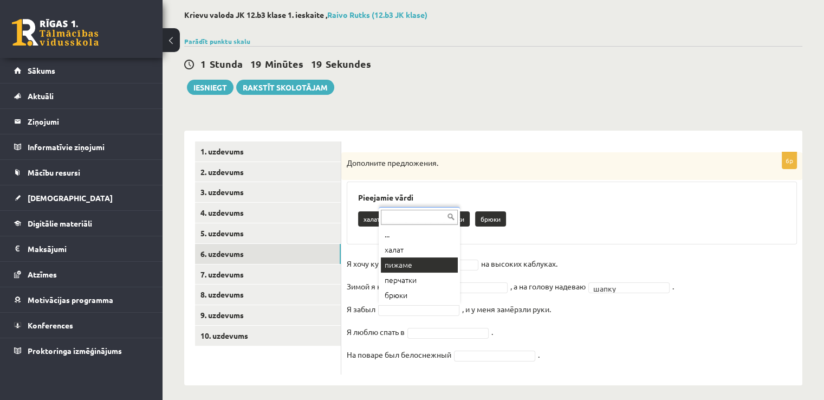
scroll to position [54, 0]
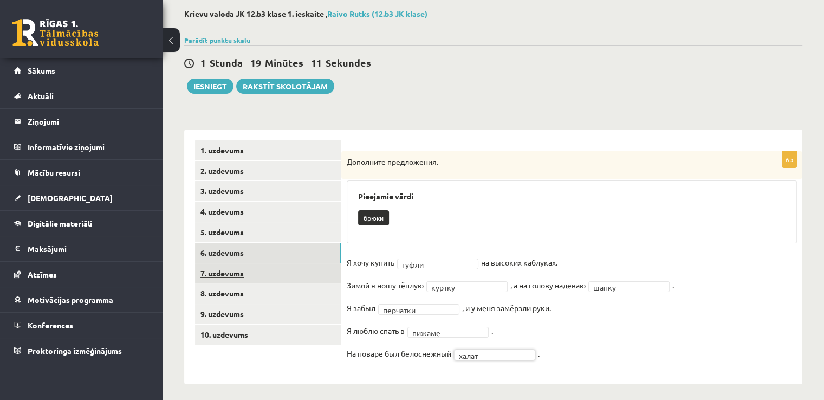
click at [279, 271] on link "7. uzdevums" at bounding box center [268, 273] width 146 height 20
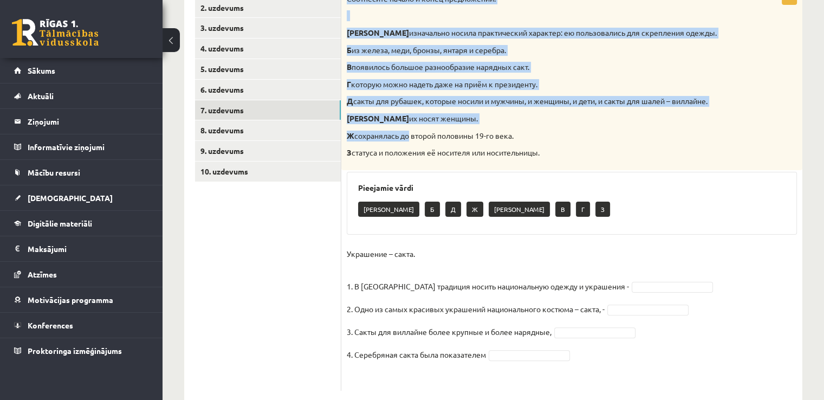
scroll to position [240, 0]
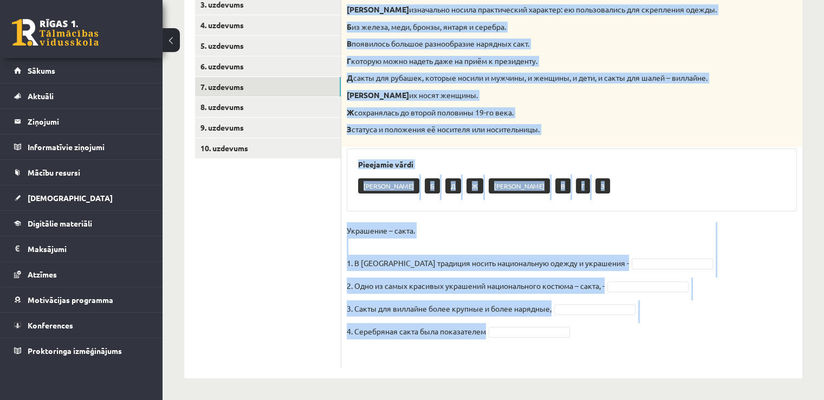
drag, startPoint x: 344, startPoint y: 49, endPoint x: 564, endPoint y: 336, distance: 361.6
click at [564, 336] on div "4p Соотнесите начало и конец предложений. А изначально носила практический хара…" at bounding box center [571, 166] width 461 height 402
copy div "Соотнесите начало и конец предложений. А изначально носила практический характе…"
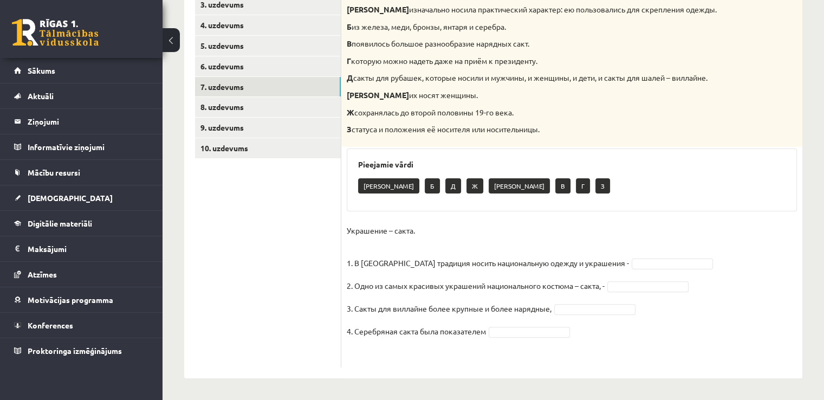
click at [292, 279] on ul "1. uzdevums 2. uzdevums 3. uzdevums 4. uzdevums 5. uzdevums 6. uzdevums 7. uzde…" at bounding box center [268, 160] width 146 height 413
drag, startPoint x: 624, startPoint y: 271, endPoint x: 618, endPoint y: 270, distance: 5.5
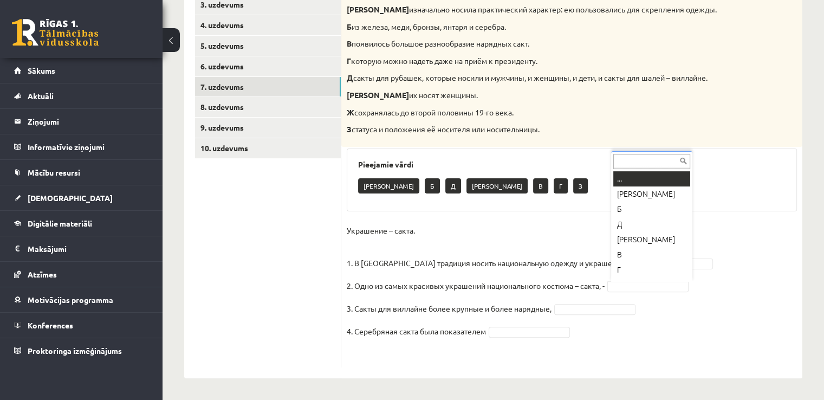
scroll to position [13, 0]
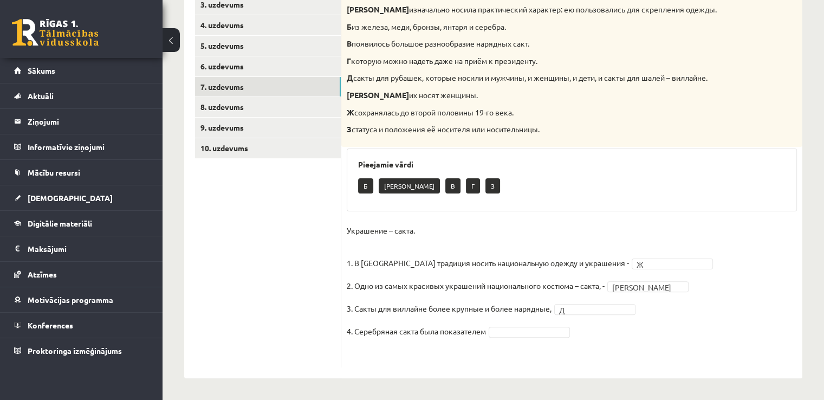
click at [552, 337] on fieldset "Украшение – сакта. 1. В Латвии традиция носить национальную одежду и украшения …" at bounding box center [572, 292] width 450 height 140
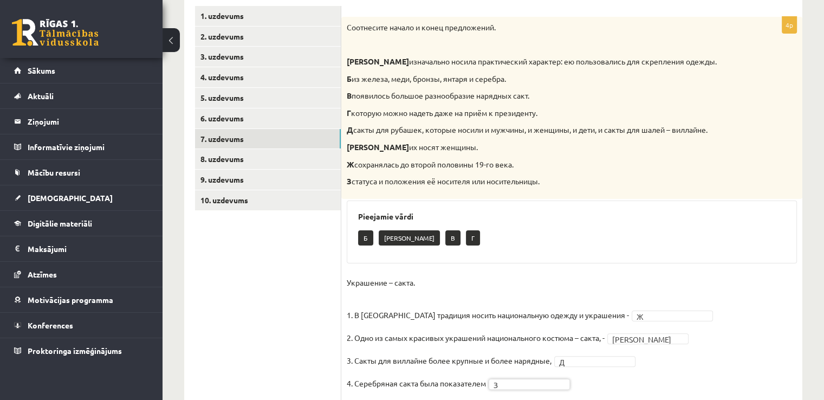
scroll to position [186, 0]
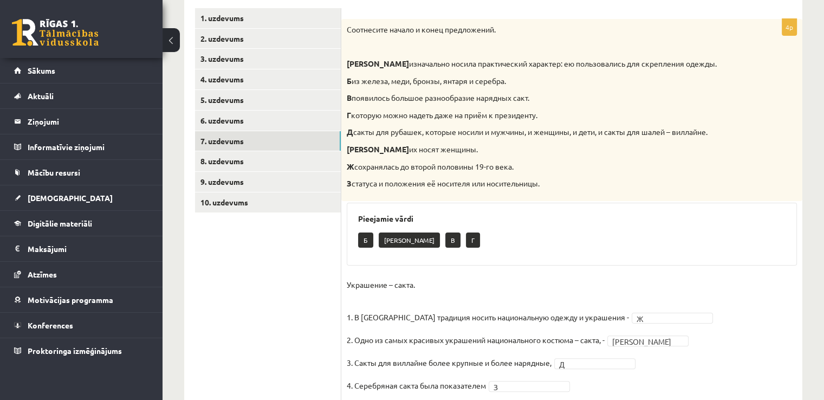
click at [709, 333] on fieldset "Украшение – сакта. 1. В Латвии традиция носить национальную одежду и украшения …" at bounding box center [572, 346] width 450 height 140
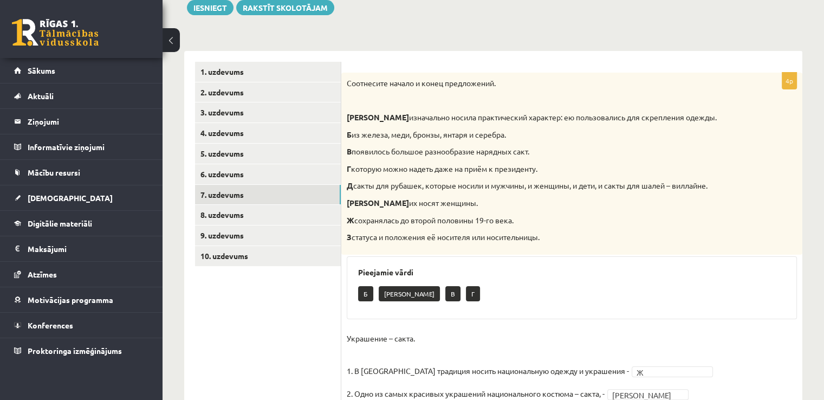
scroll to position [132, 0]
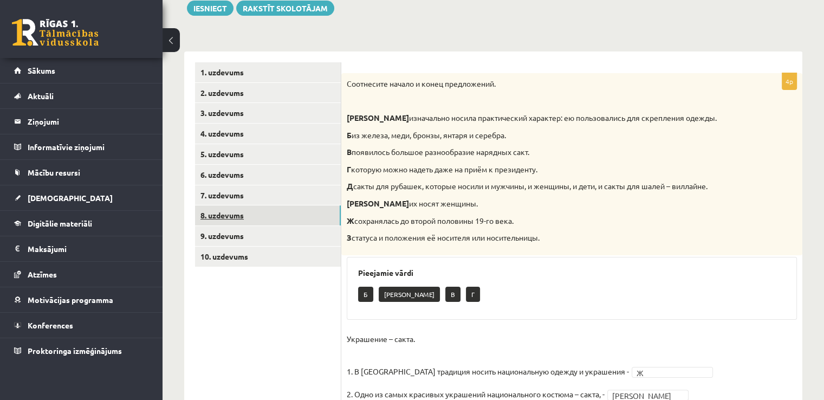
click at [286, 217] on link "8. uzdevums" at bounding box center [268, 215] width 146 height 20
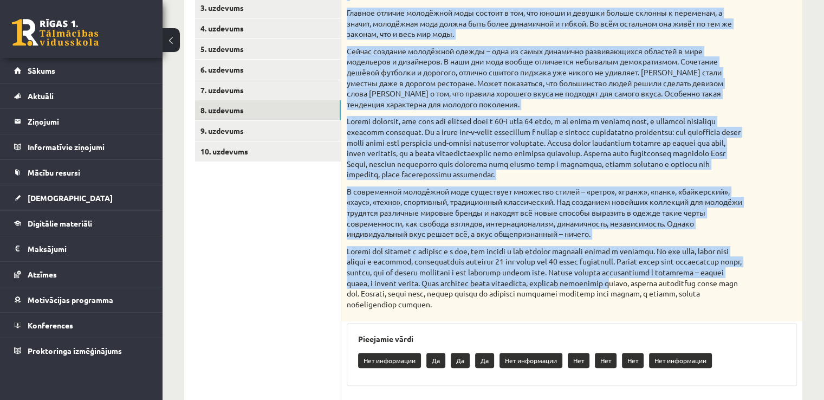
scroll to position [396, 0]
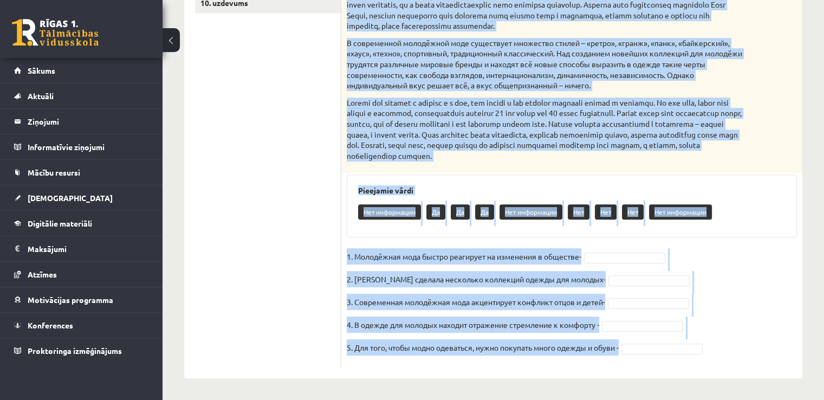
drag, startPoint x: 348, startPoint y: 83, endPoint x: 628, endPoint y: 377, distance: 405.6
click at [628, 377] on div "5p Прочитайте текст и выполните задание. Главное отличие молодёжной моды состои…" at bounding box center [571, 88] width 461 height 580
copy div "Прочитайте текст и выполните задание. Главное отличие молодёжной моды состоит в…"
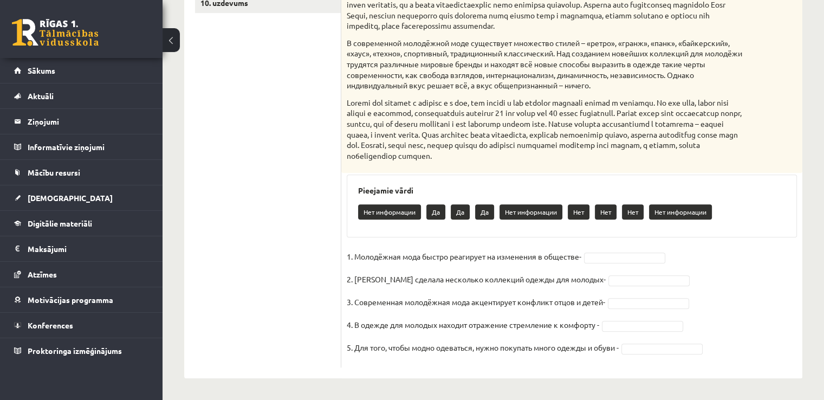
click at [236, 211] on ul "1. uzdevums 2. uzdevums 3. uzdevums 4. uzdevums 5. uzdevums 6. uzdevums 7. uzde…" at bounding box center [268, 88] width 146 height 558
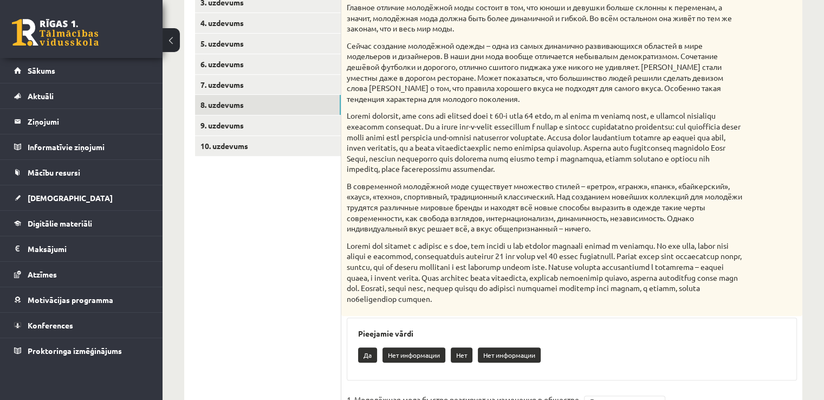
scroll to position [126, 0]
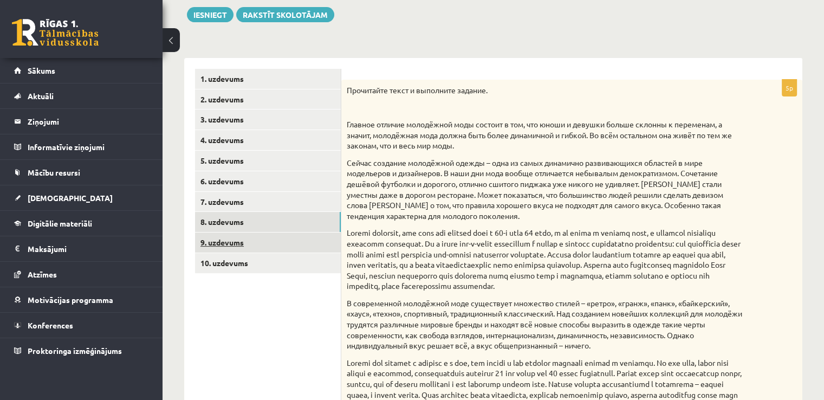
click at [284, 252] on link "9. uzdevums" at bounding box center [268, 242] width 146 height 20
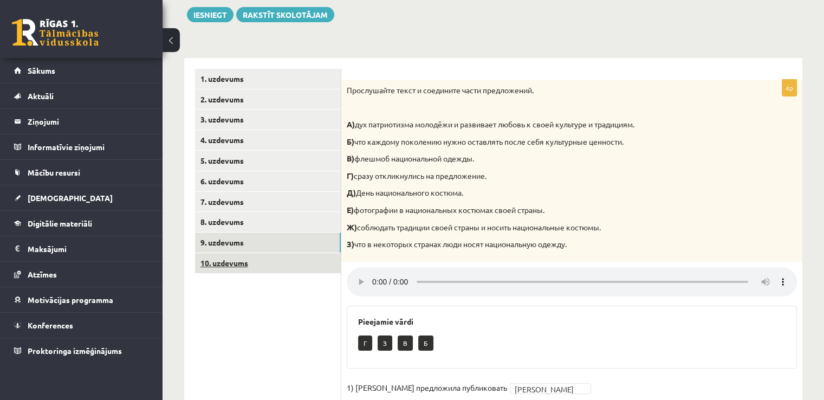
click at [275, 267] on link "10. uzdevums" at bounding box center [268, 263] width 146 height 20
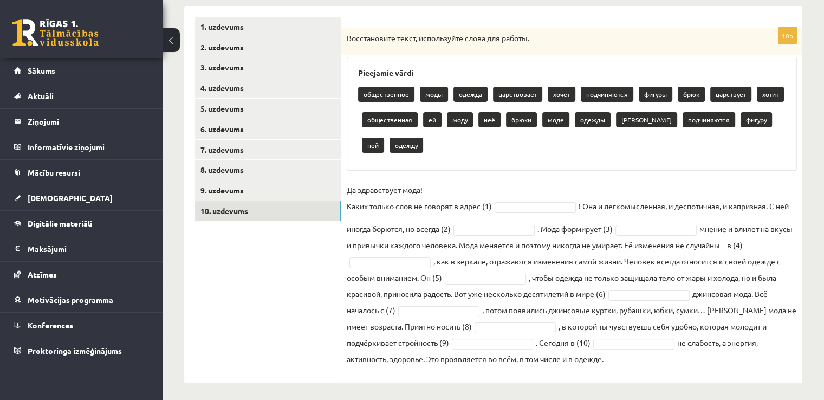
scroll to position [183, 0]
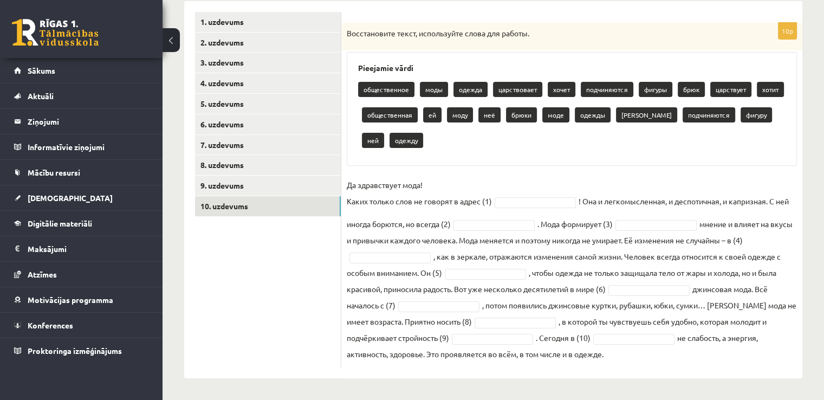
drag, startPoint x: 344, startPoint y: 31, endPoint x: 648, endPoint y: 360, distance: 448.0
click at [648, 360] on div "10p Восстановите текст, используйте слова для работы. Pieejamie vārdi обществен…" at bounding box center [571, 195] width 461 height 344
copy div "Восстановите текст, используйте слова для работы. Pieejamie vārdi общественное …"
click at [295, 252] on ul "1. uzdevums 2. uzdevums 3. uzdevums 4. uzdevums 5. uzdevums 6. uzdevums 7. uzde…" at bounding box center [268, 189] width 146 height 355
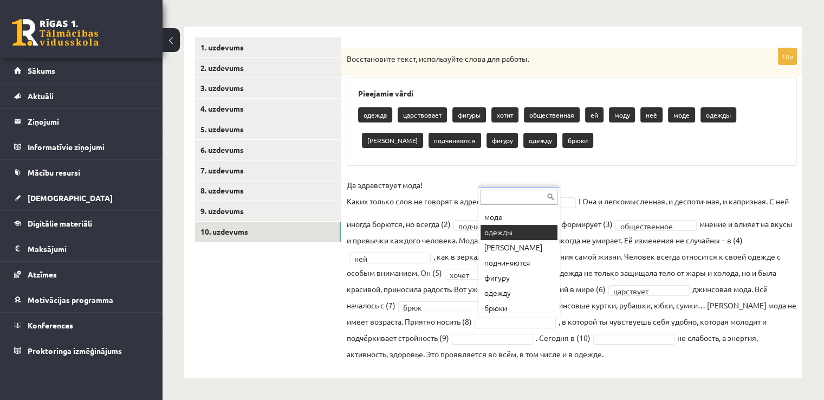
scroll to position [134, 0]
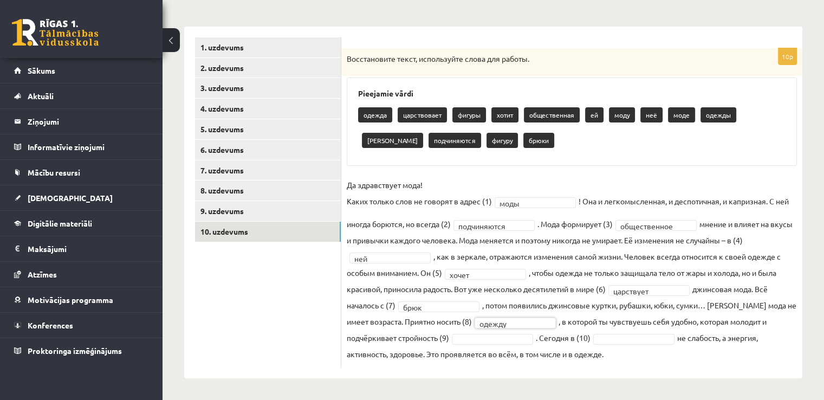
click at [503, 329] on fieldset "**********" at bounding box center [572, 269] width 450 height 185
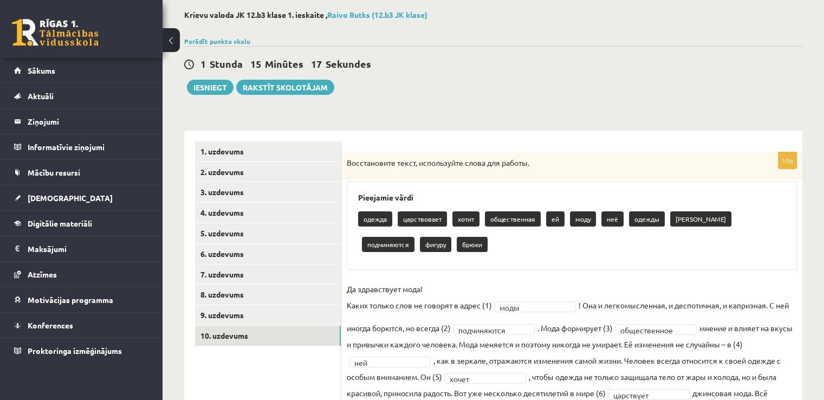
scroll to position [49, 0]
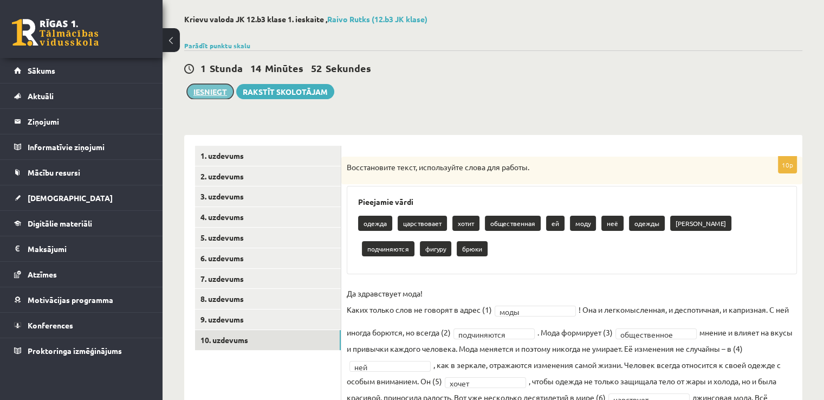
click at [204, 95] on button "Iesniegt" at bounding box center [210, 91] width 47 height 15
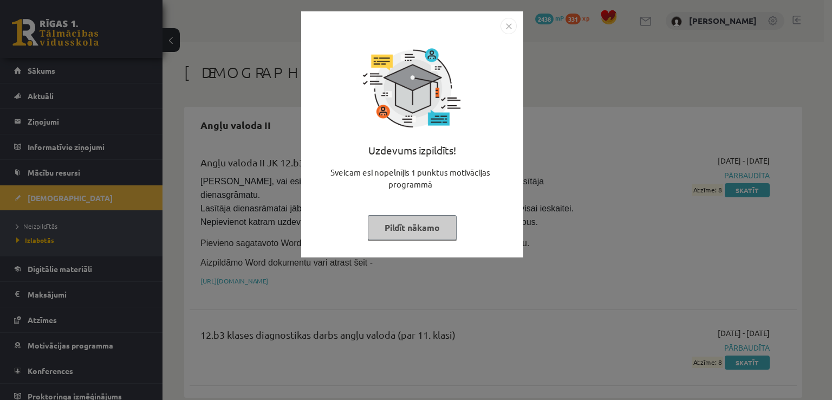
click at [499, 26] on div at bounding box center [412, 26] width 209 height 16
click at [505, 25] on img "Close" at bounding box center [508, 26] width 16 height 16
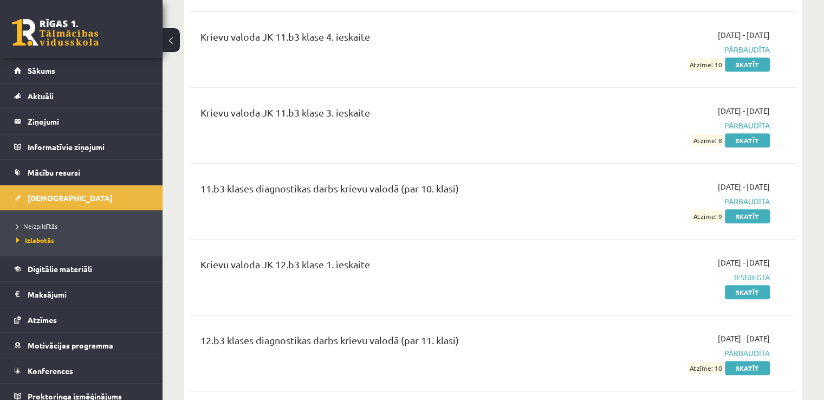
scroll to position [596, 0]
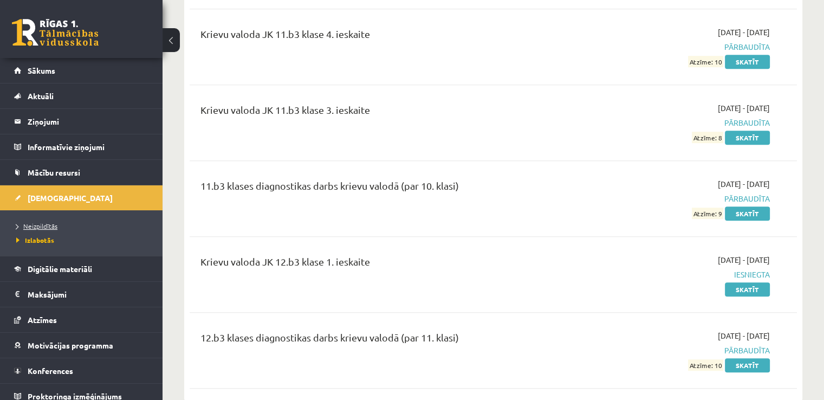
click at [41, 224] on span "Neizpildītās" at bounding box center [36, 225] width 41 height 9
